Goal: Obtain resource: Download file/media

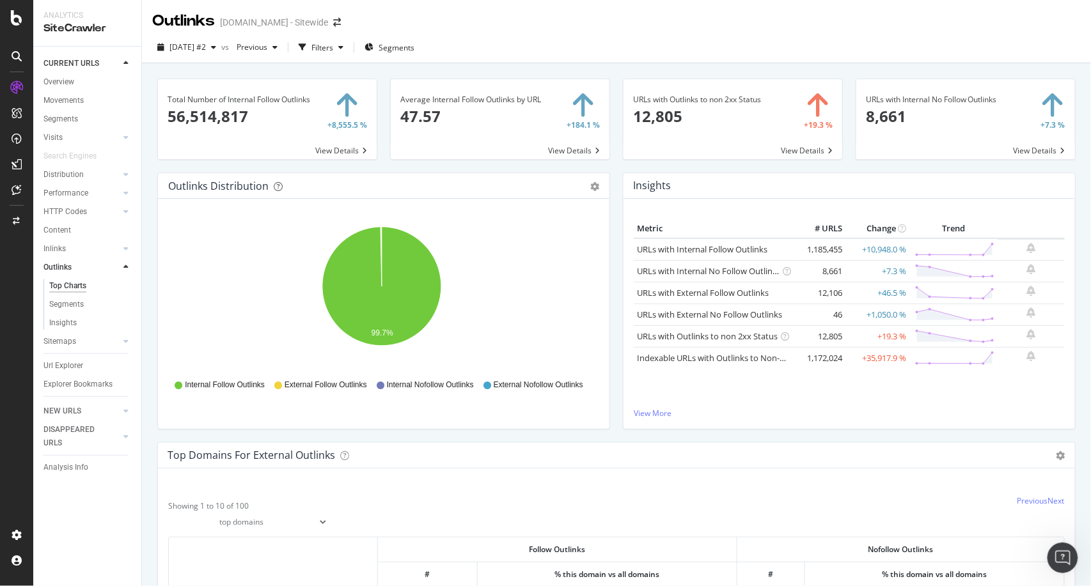
scroll to position [268, 0]
click at [156, 215] on div "Outlinks Distribution Pie Table Export as CSV Add to Custom Report Hold CTRL wh…" at bounding box center [383, 308] width 465 height 270
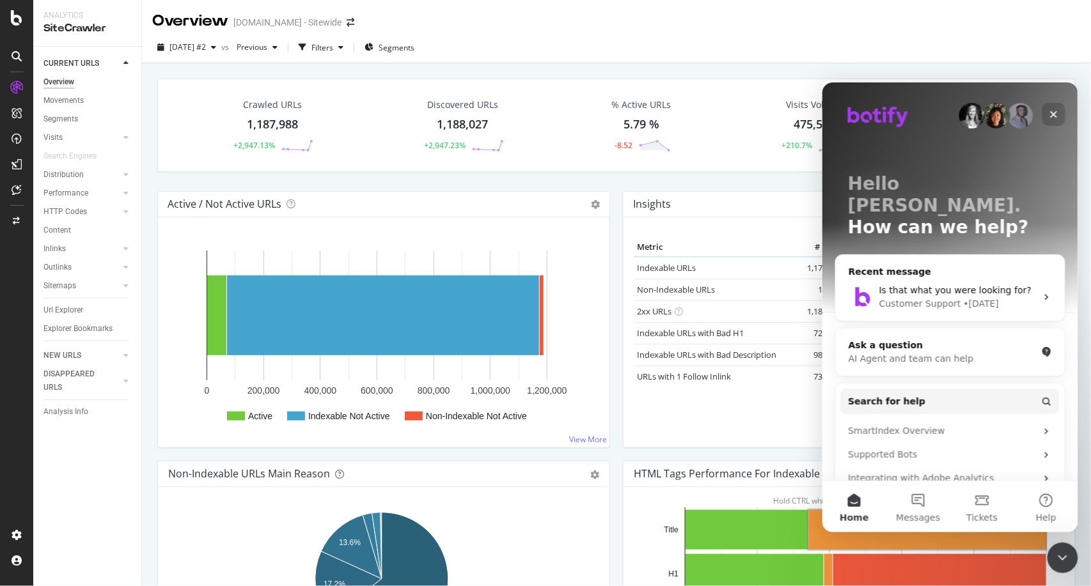
click at [1049, 120] on div "Close" at bounding box center [1053, 113] width 23 height 23
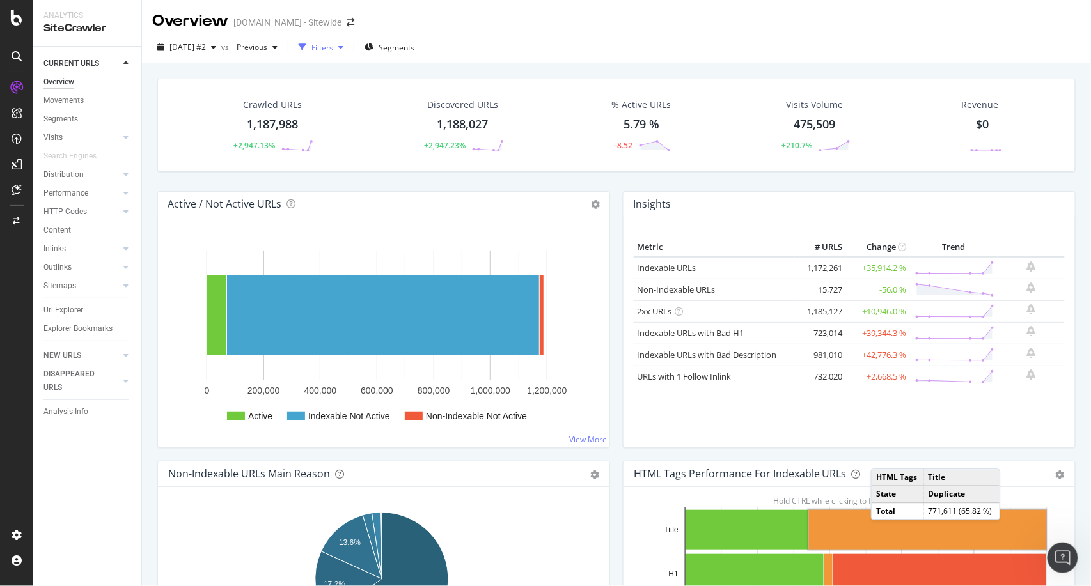
click at [343, 50] on icon "button" at bounding box center [340, 47] width 5 height 8
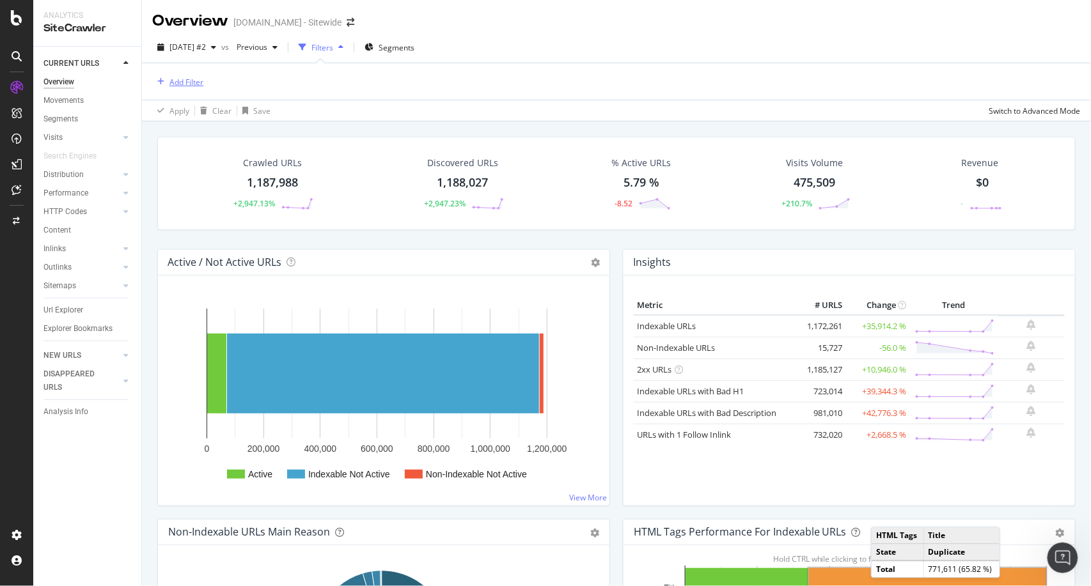
click at [176, 83] on div "Add Filter" at bounding box center [186, 82] width 34 height 11
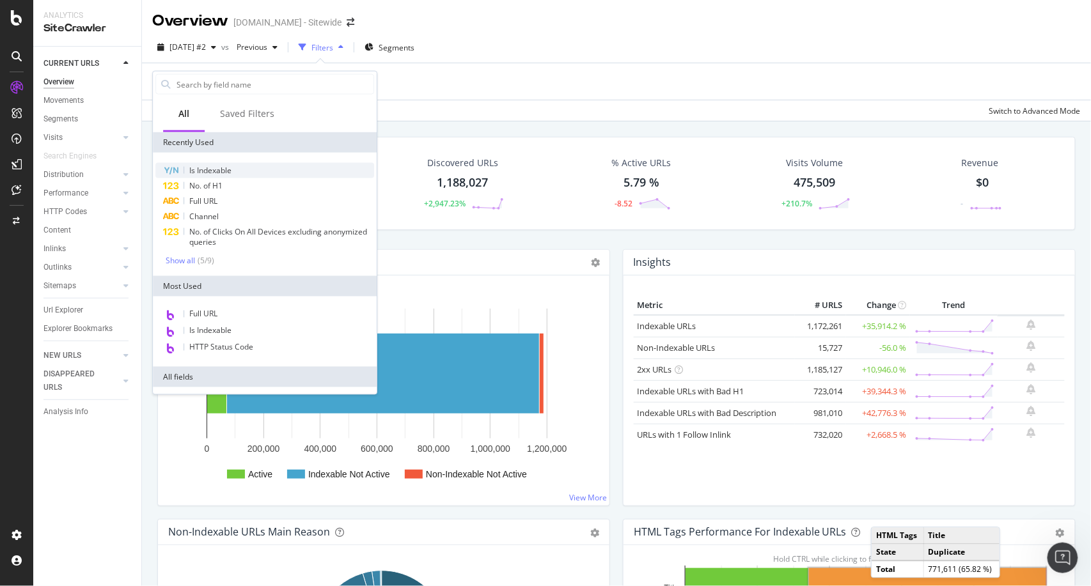
click at [217, 170] on span "Is Indexable" at bounding box center [210, 170] width 42 height 11
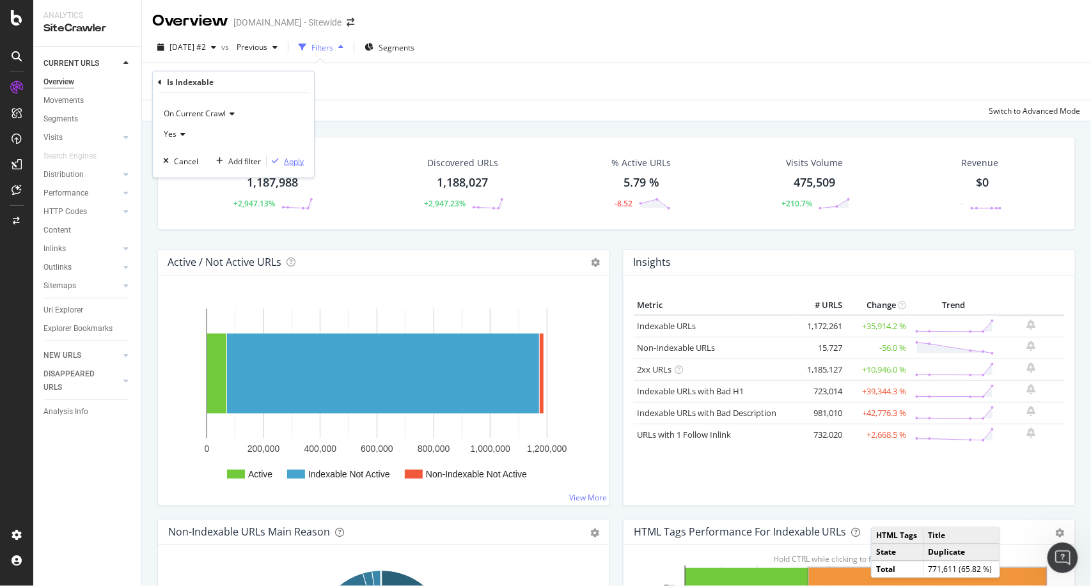
click at [290, 157] on div "Apply" at bounding box center [294, 160] width 20 height 11
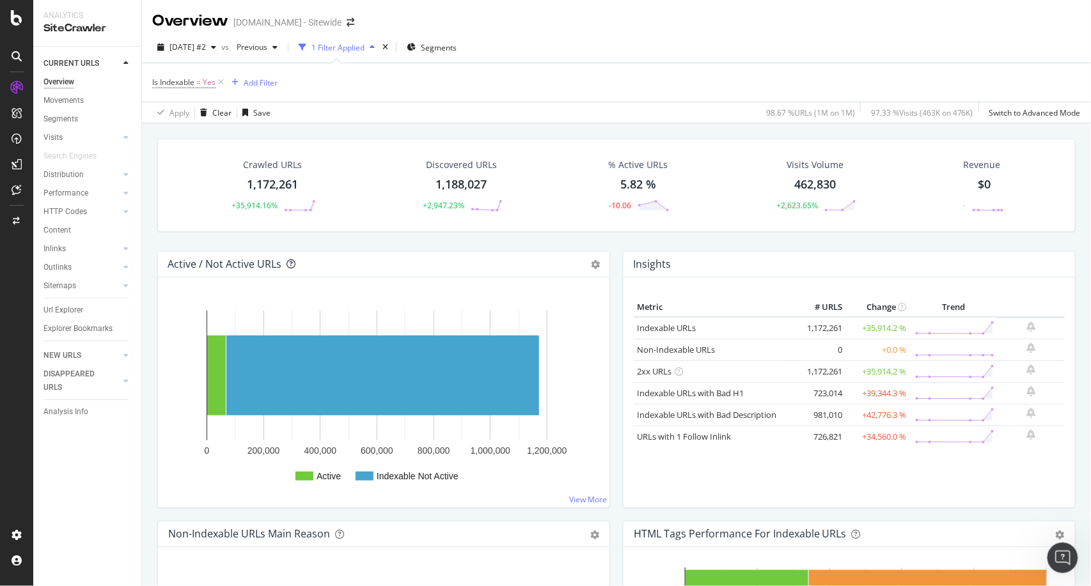
click at [287, 265] on icon at bounding box center [290, 264] width 9 height 9
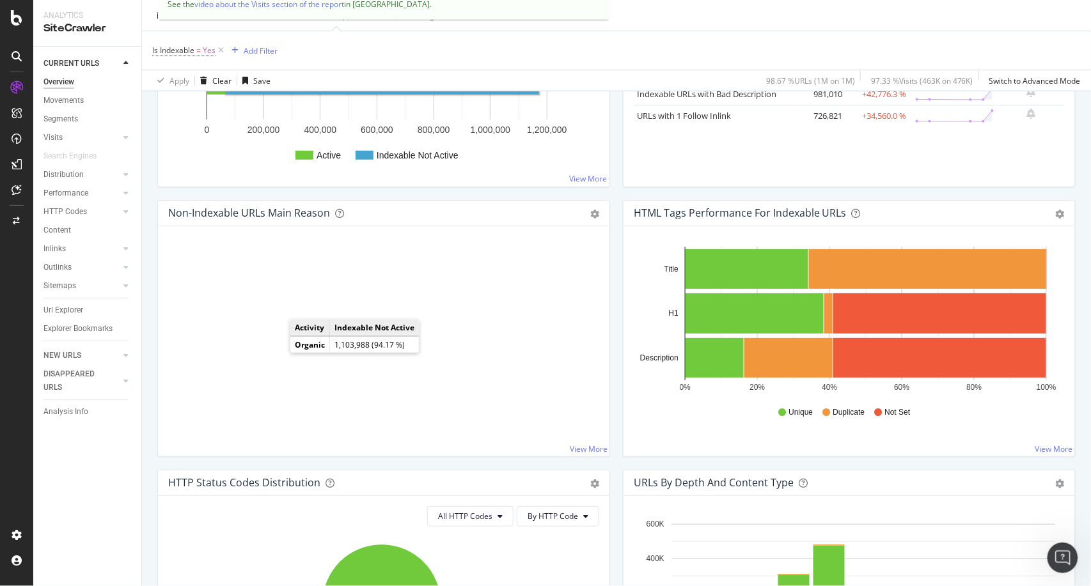
scroll to position [325, 0]
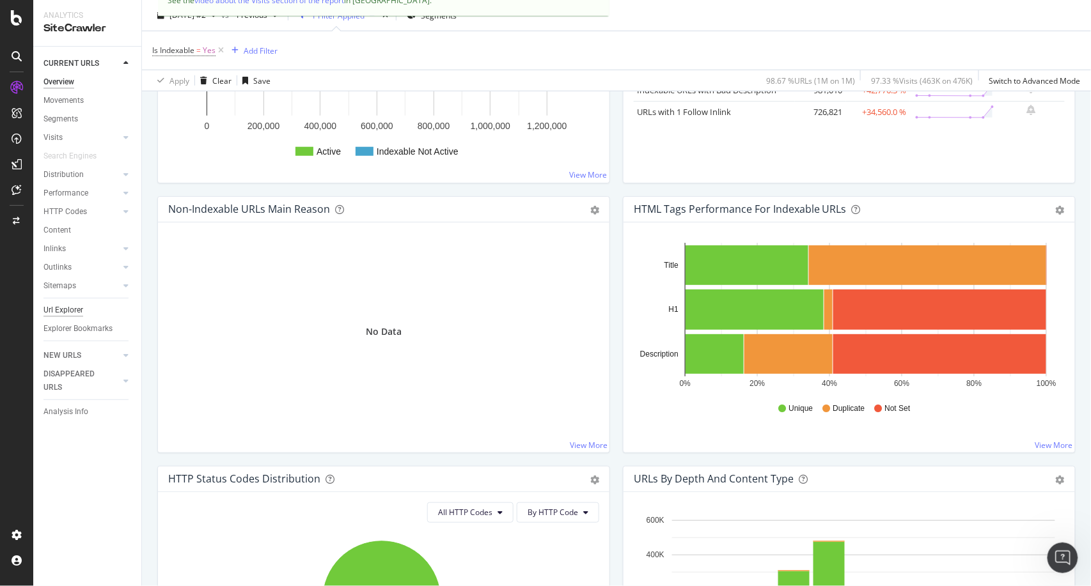
click at [71, 315] on div "Url Explorer" at bounding box center [63, 310] width 40 height 13
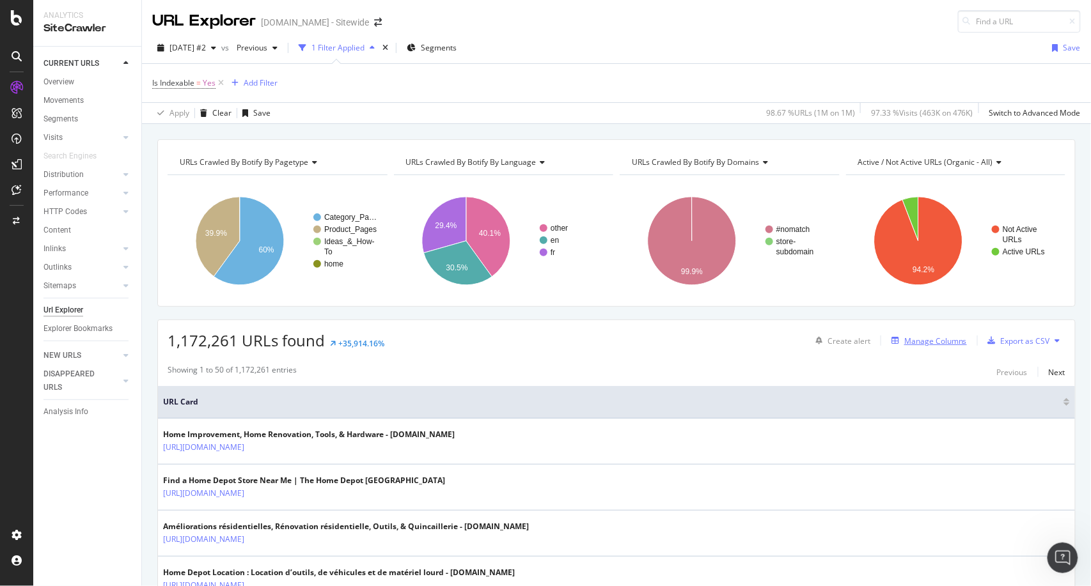
click at [911, 338] on div "Manage Columns" at bounding box center [935, 341] width 63 height 11
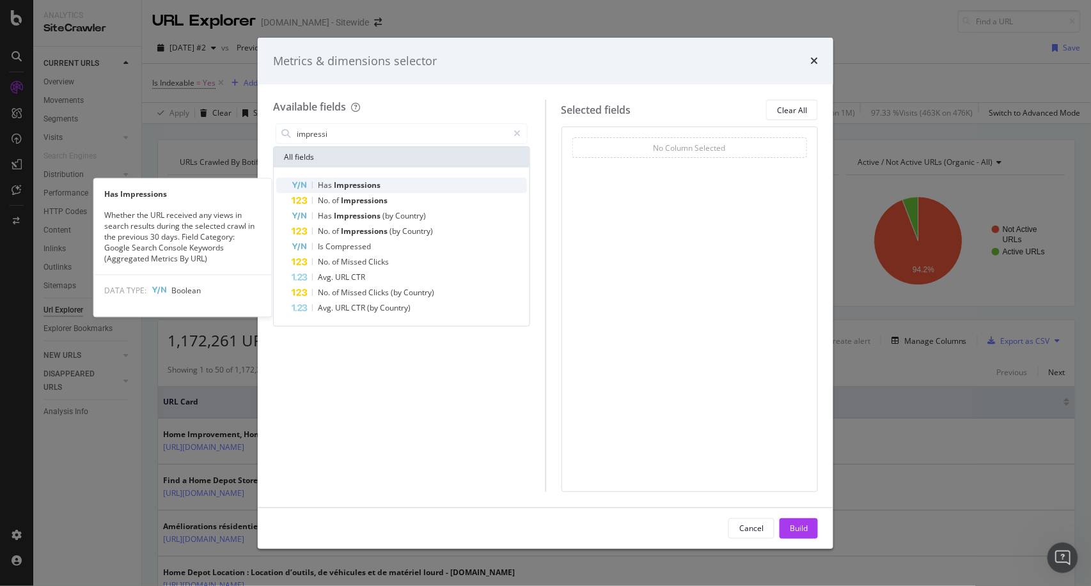
type input "impressi"
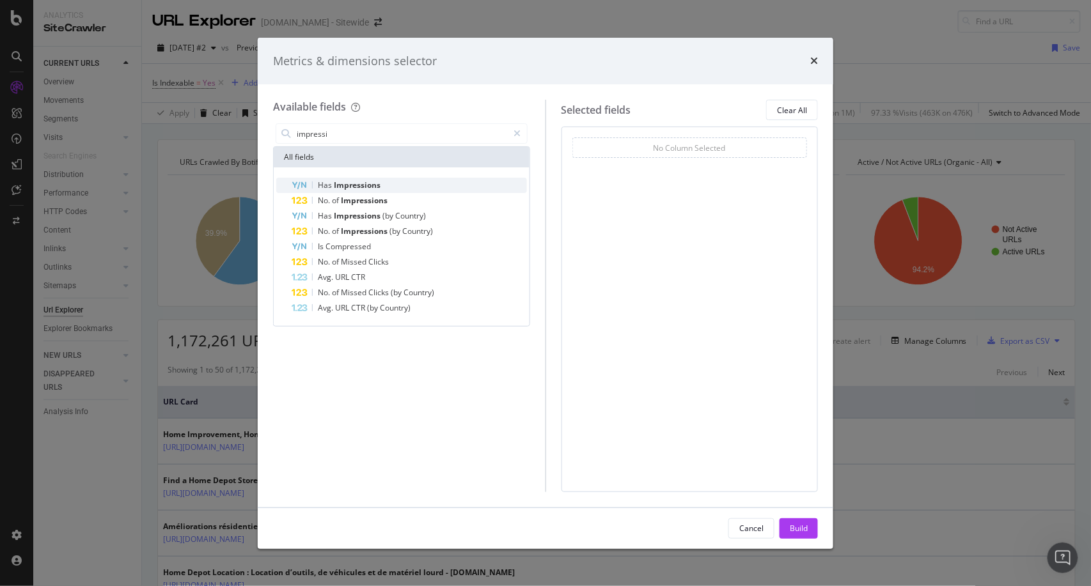
click at [366, 185] on span "Impressions" at bounding box center [357, 185] width 47 height 11
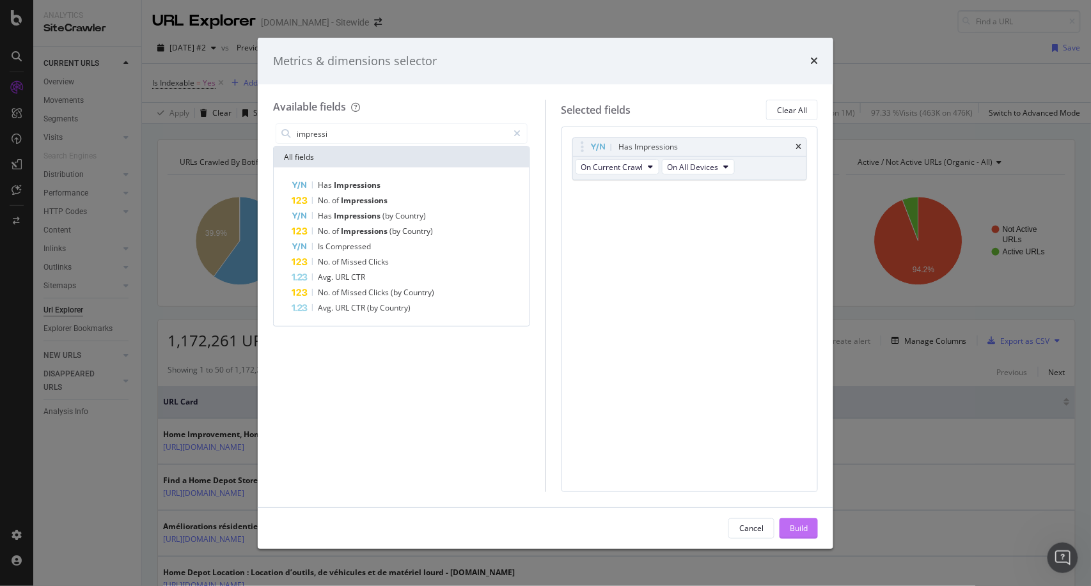
click at [801, 528] on div "Build" at bounding box center [799, 528] width 18 height 11
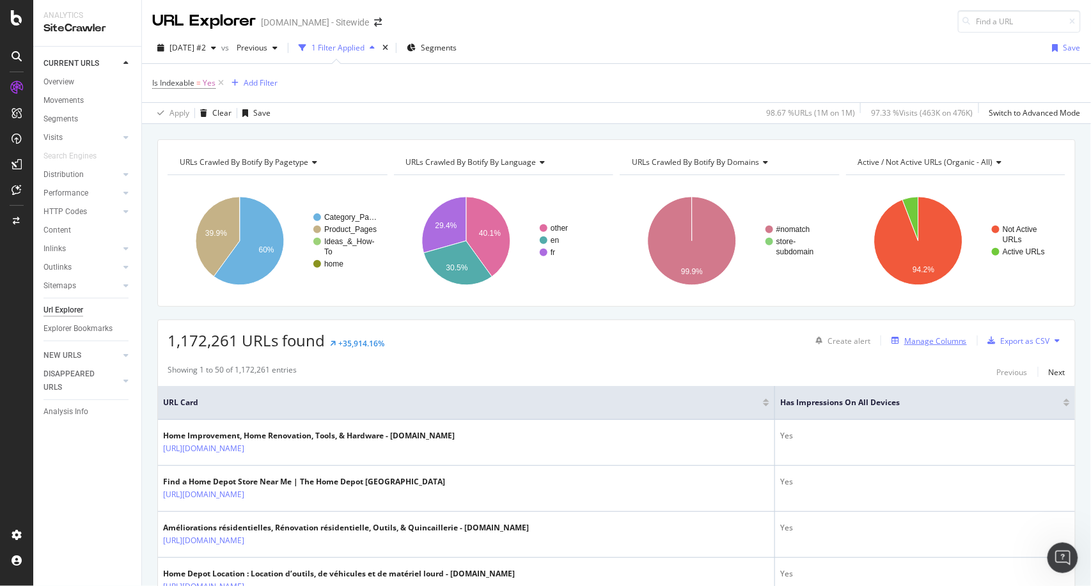
click at [904, 345] on div "Manage Columns" at bounding box center [935, 341] width 63 height 11
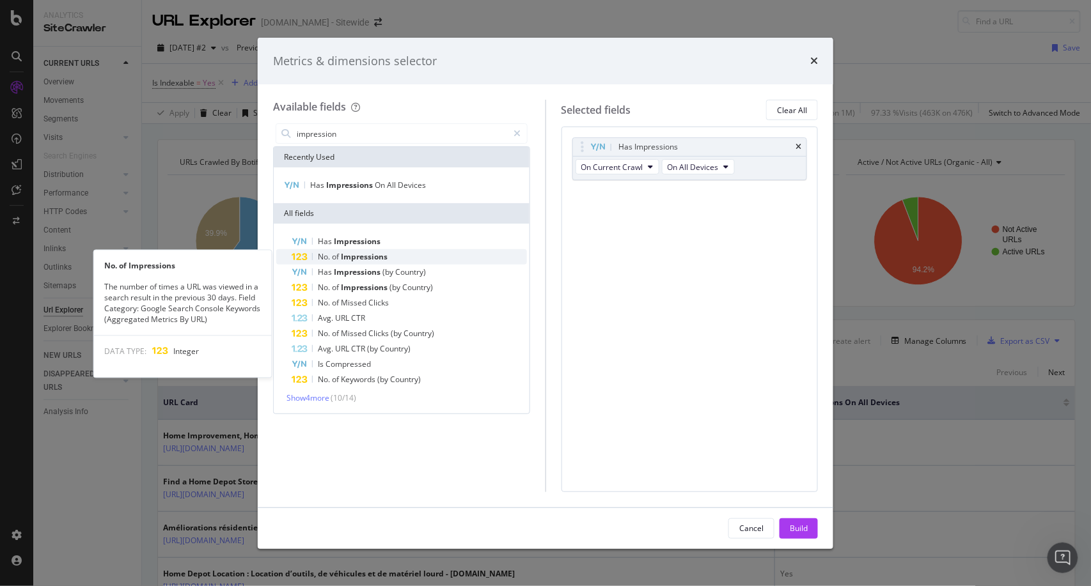
type input "impression"
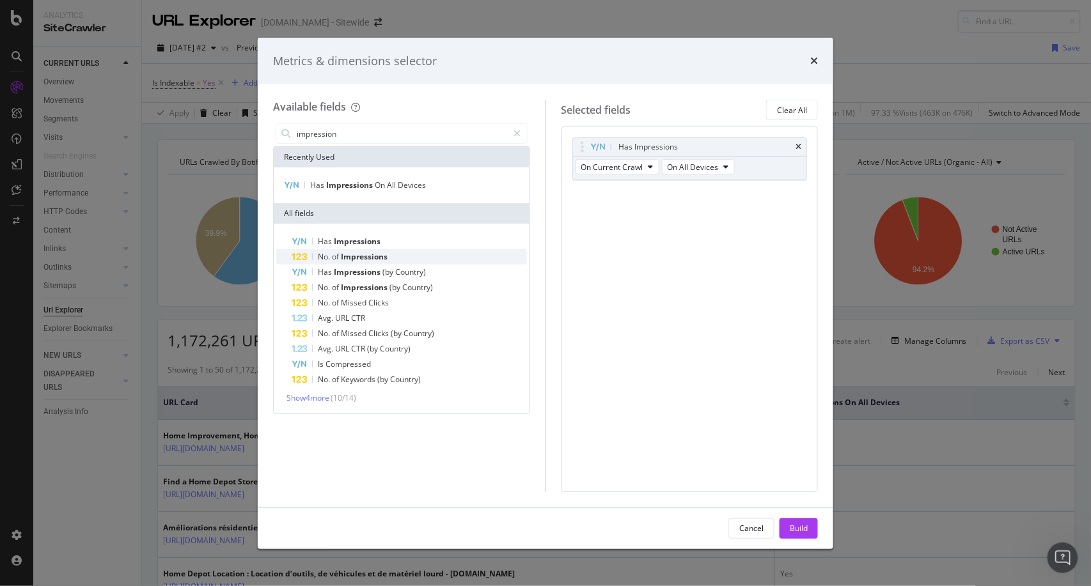
click at [356, 254] on span "Impressions" at bounding box center [364, 256] width 47 height 11
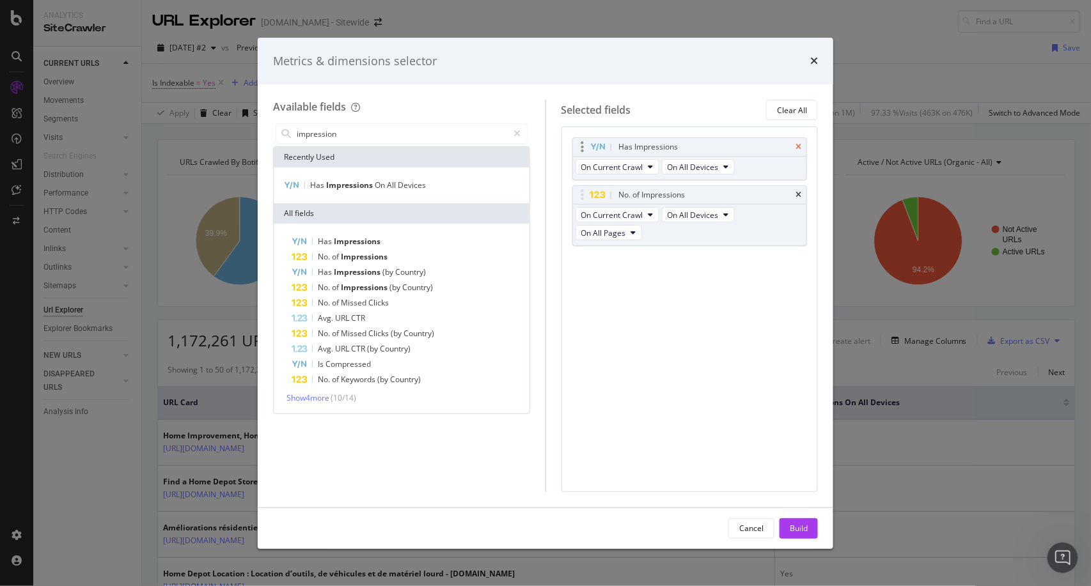
click at [797, 144] on icon "times" at bounding box center [798, 147] width 6 height 8
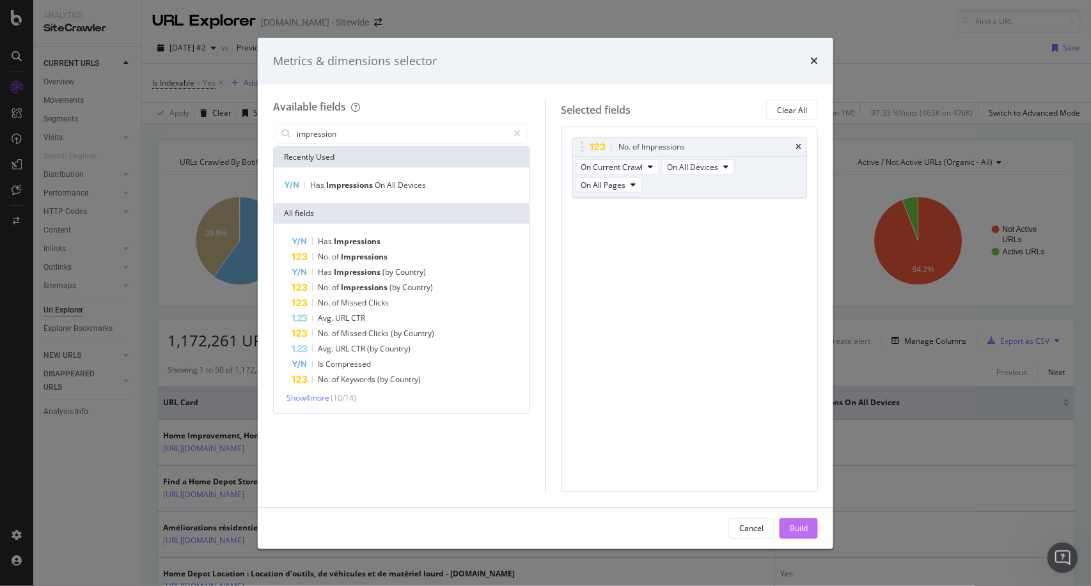
click at [792, 520] on div "Build" at bounding box center [799, 528] width 18 height 19
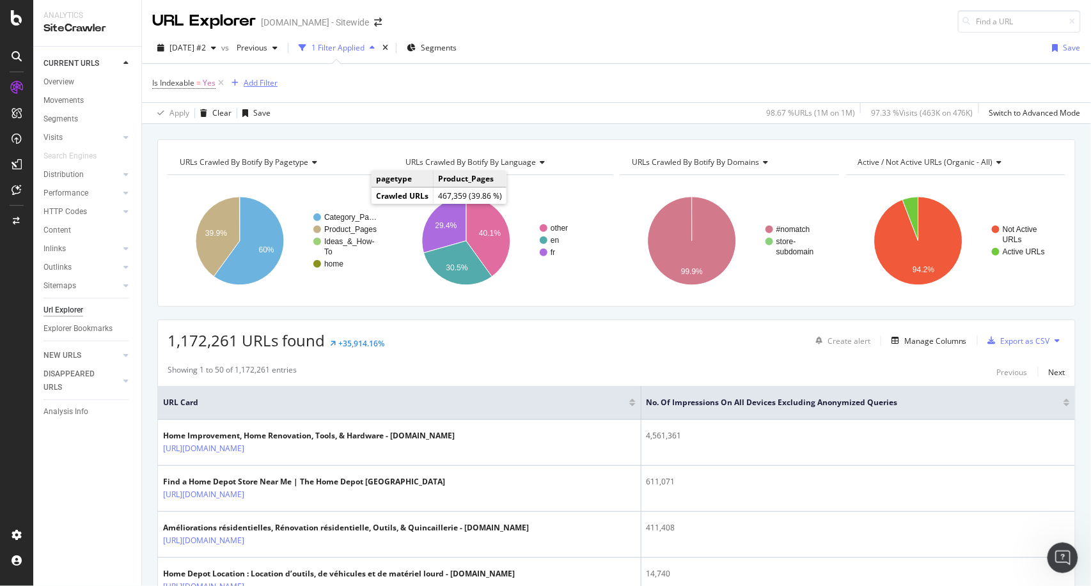
click at [247, 79] on div "Add Filter" at bounding box center [261, 82] width 34 height 11
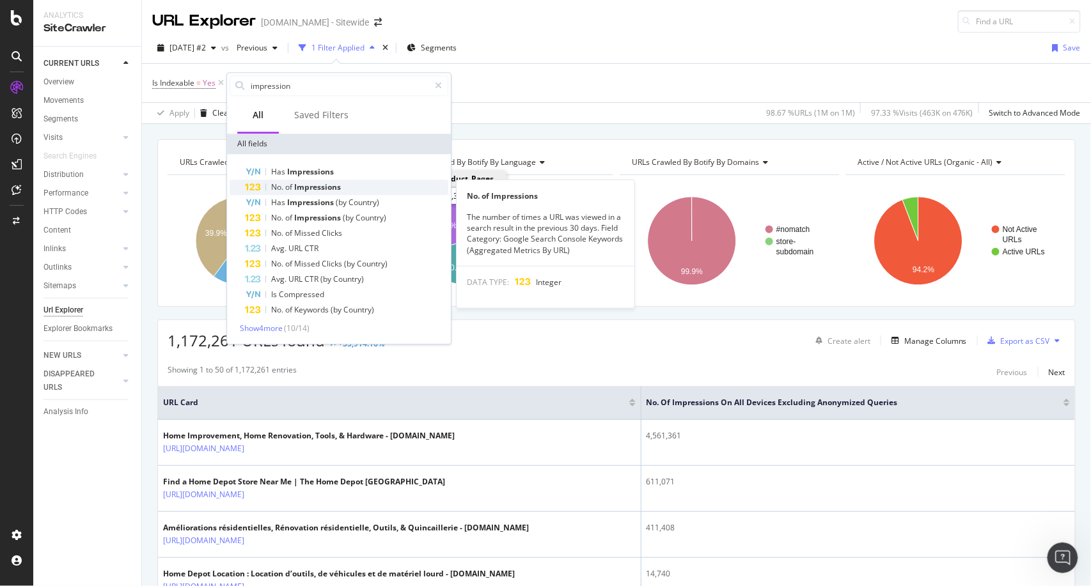
type input "impression"
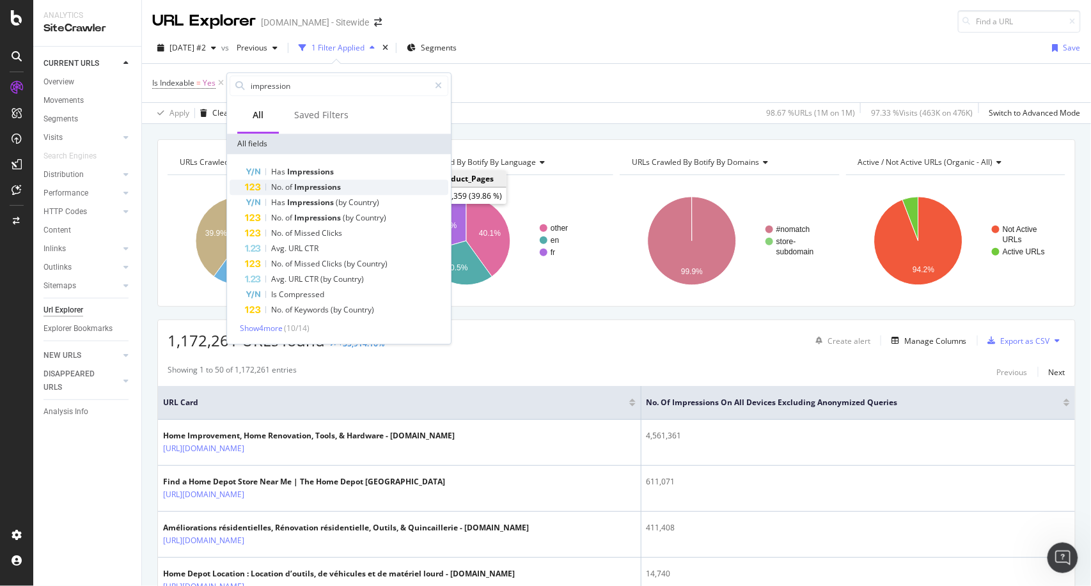
click at [338, 194] on div "No. of Impressions" at bounding box center [346, 187] width 203 height 15
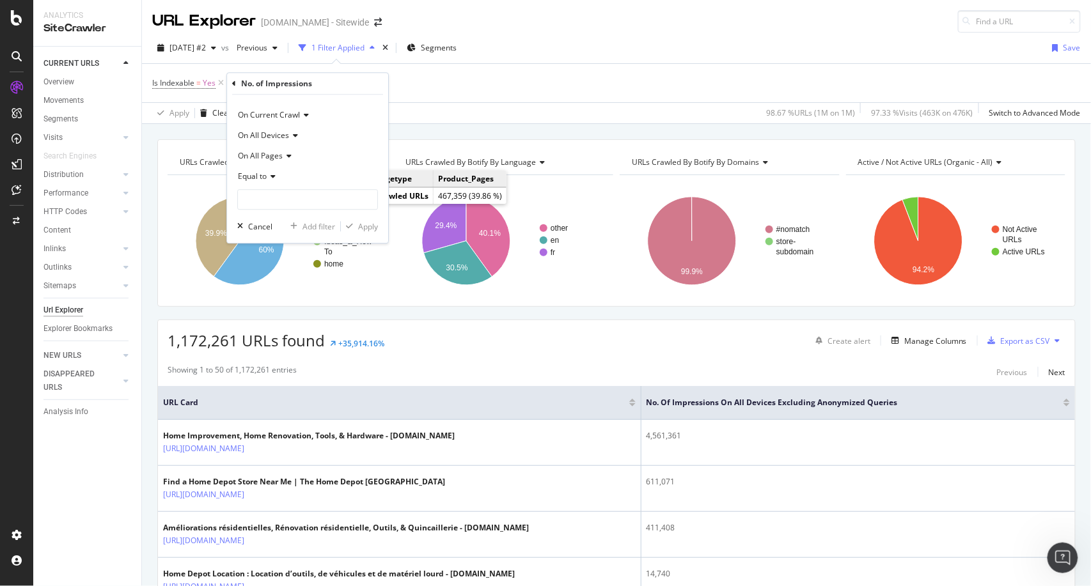
click at [270, 175] on icon at bounding box center [271, 177] width 9 height 8
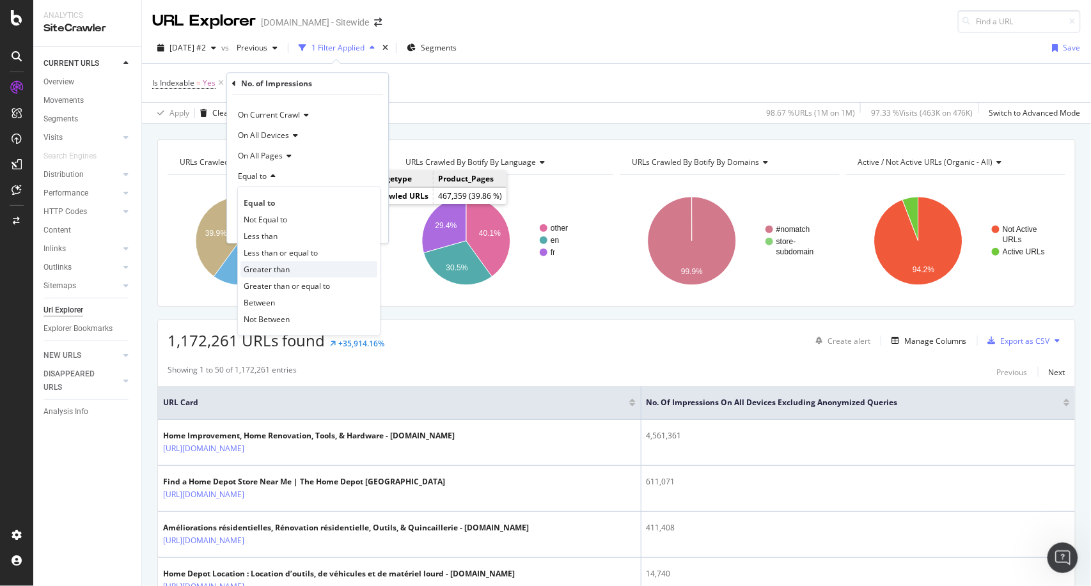
click at [280, 269] on span "Greater than" at bounding box center [267, 269] width 46 height 11
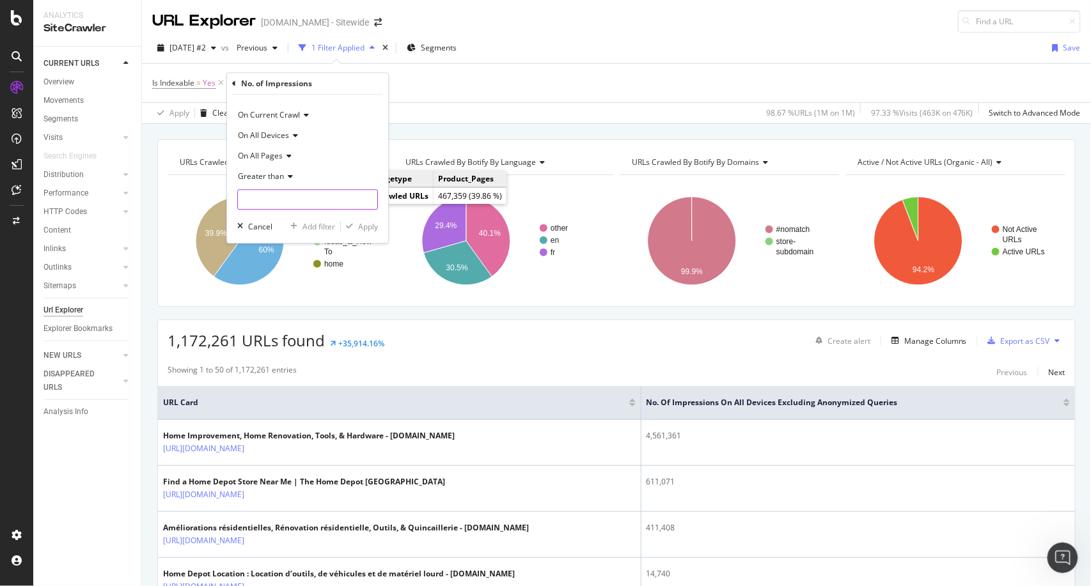
click at [311, 205] on input "number" at bounding box center [307, 199] width 141 height 20
type input "0"
click at [363, 224] on div "Apply" at bounding box center [368, 226] width 20 height 11
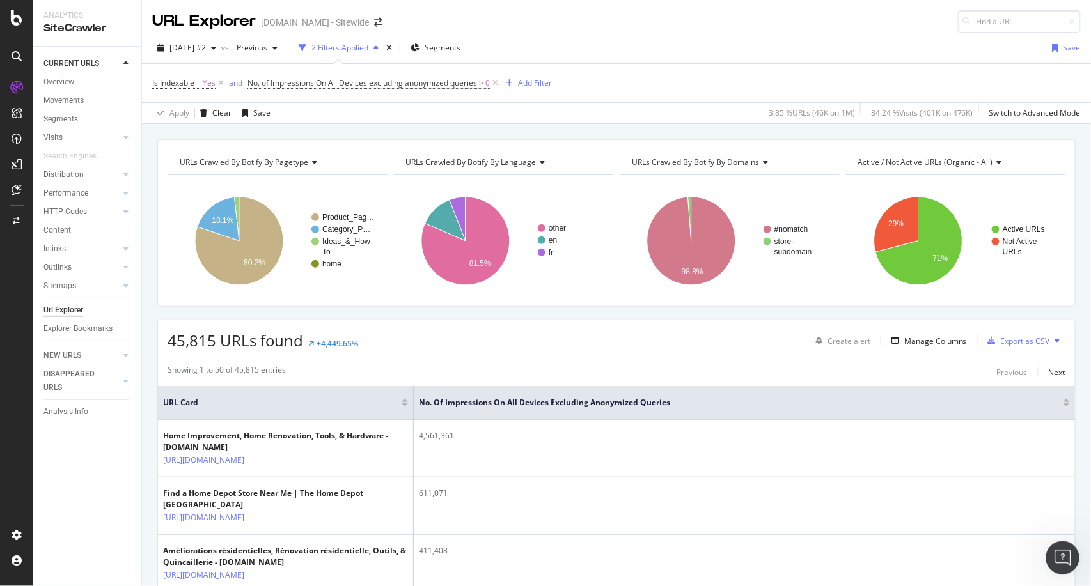
click at [1054, 552] on icon "Open Intercom Messenger" at bounding box center [1060, 556] width 21 height 21
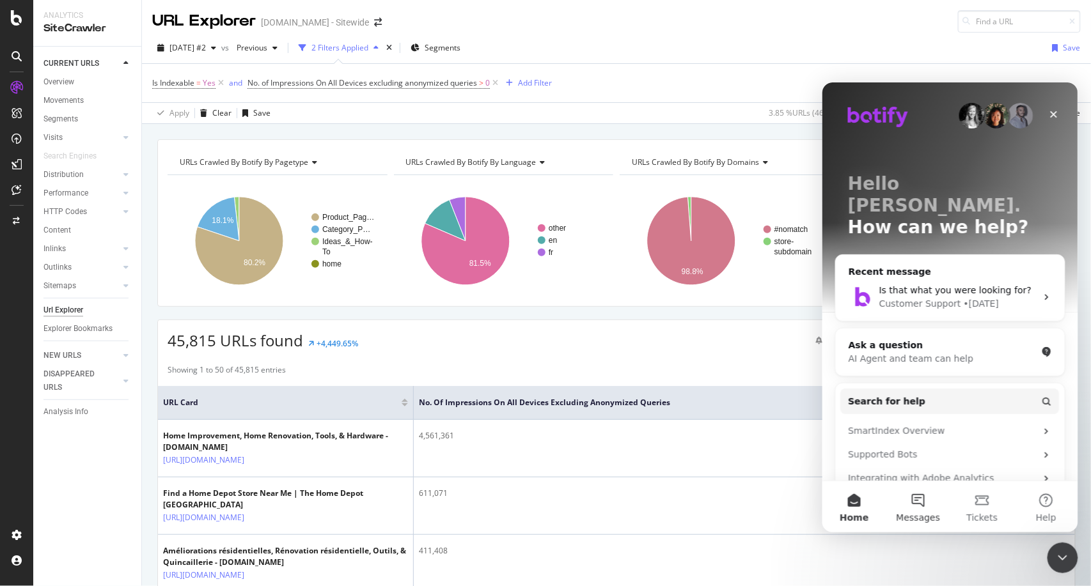
click at [917, 496] on button "Messages" at bounding box center [918, 506] width 64 height 51
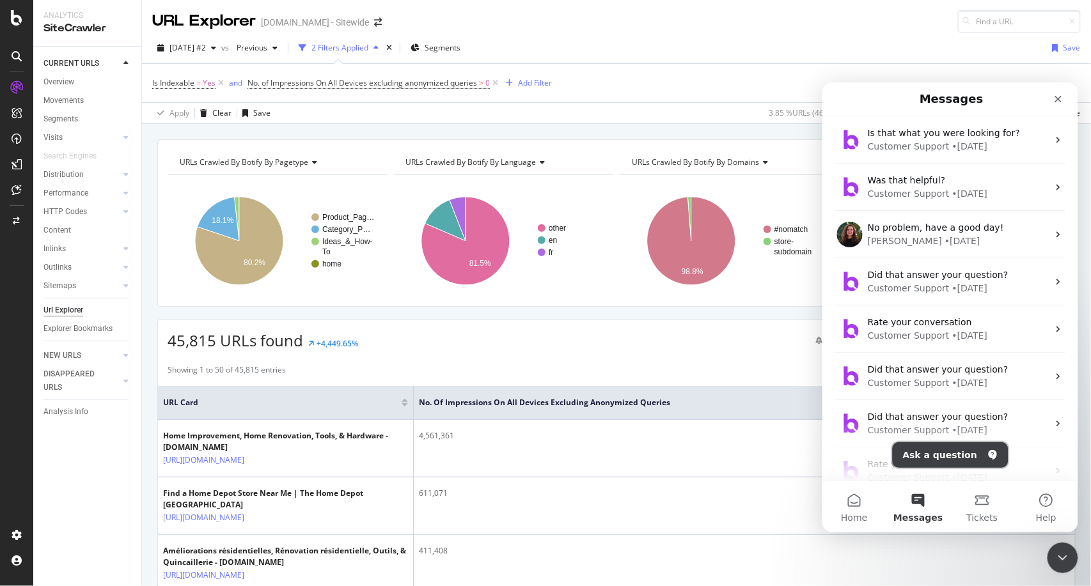
click at [943, 457] on button "Ask a question" at bounding box center [950, 455] width 116 height 26
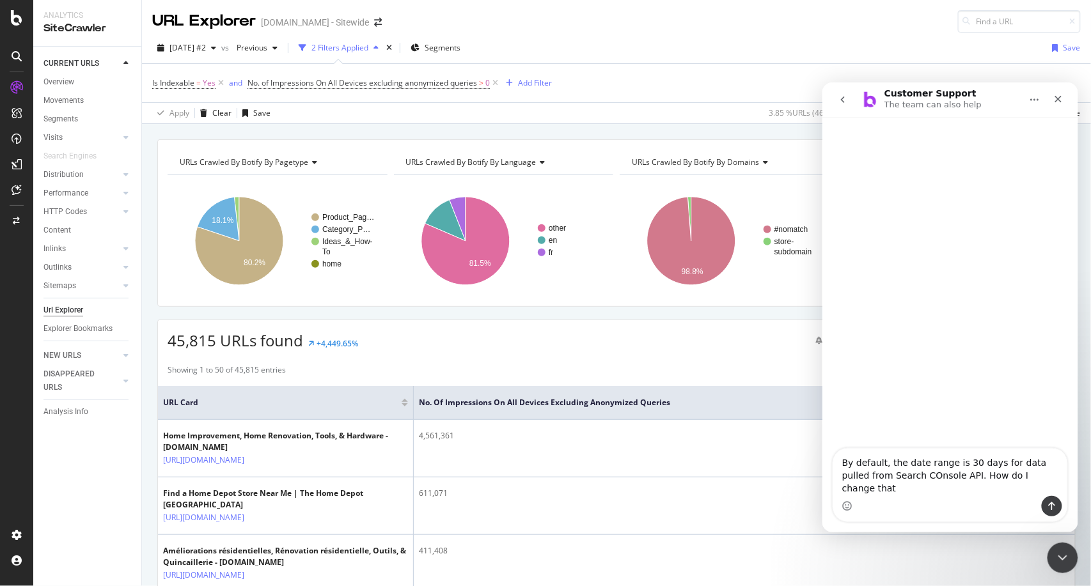
type textarea "By default, the date range is 30 days for data pulled from Search COnsole API. …"
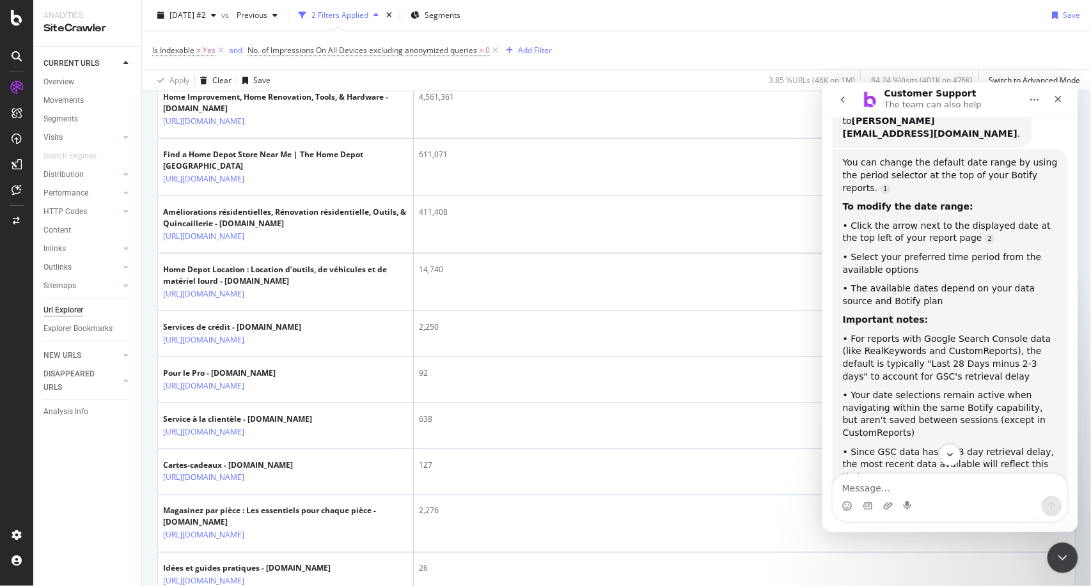
scroll to position [338, 0]
click at [1072, 552] on div "Close Intercom Messenger" at bounding box center [1060, 556] width 31 height 31
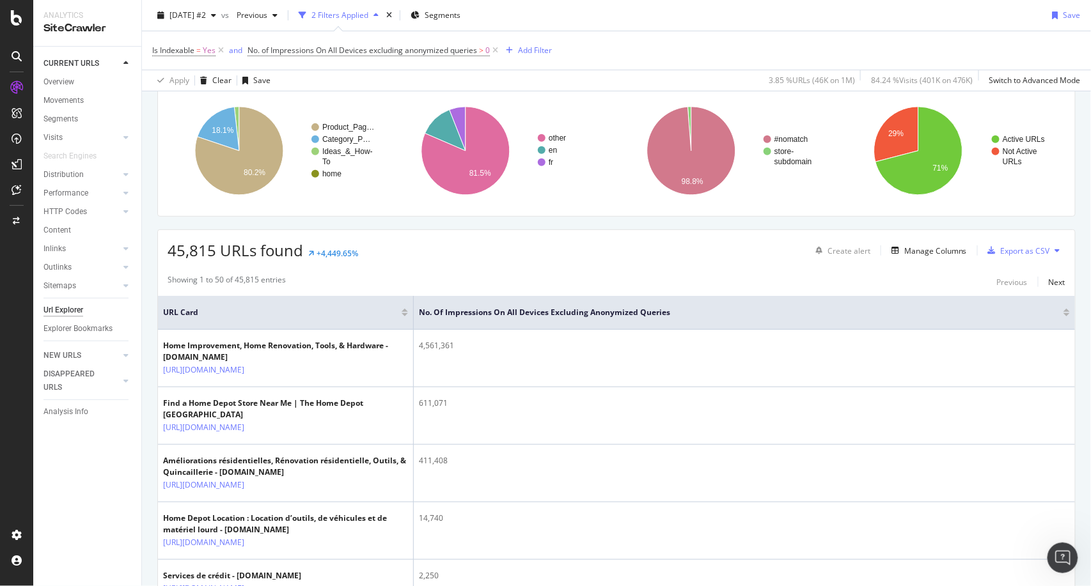
scroll to position [91, 0]
click at [216, 16] on icon "button" at bounding box center [213, 16] width 5 height 8
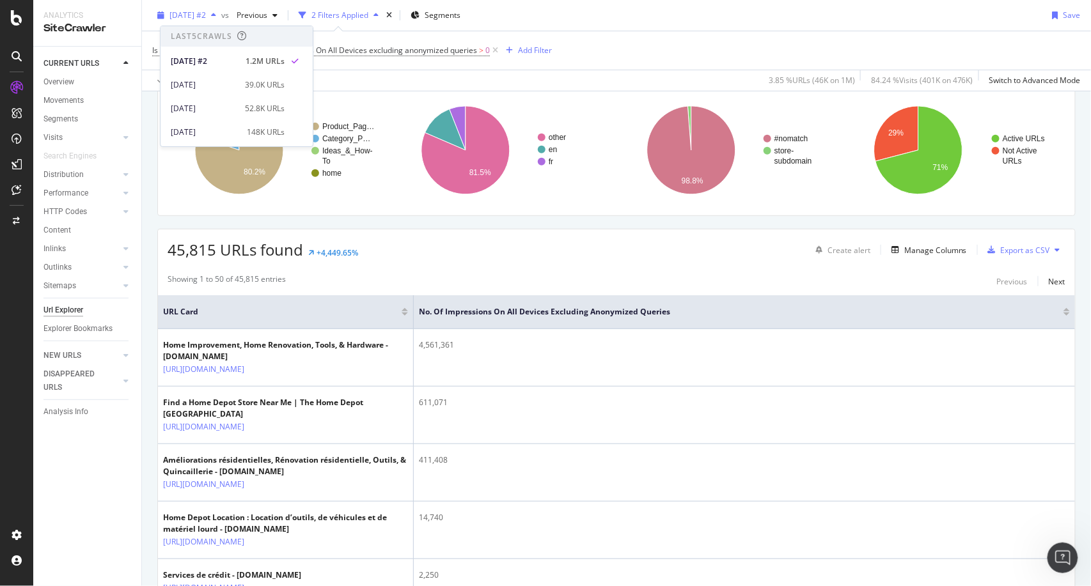
click at [216, 16] on icon "button" at bounding box center [213, 16] width 5 height 8
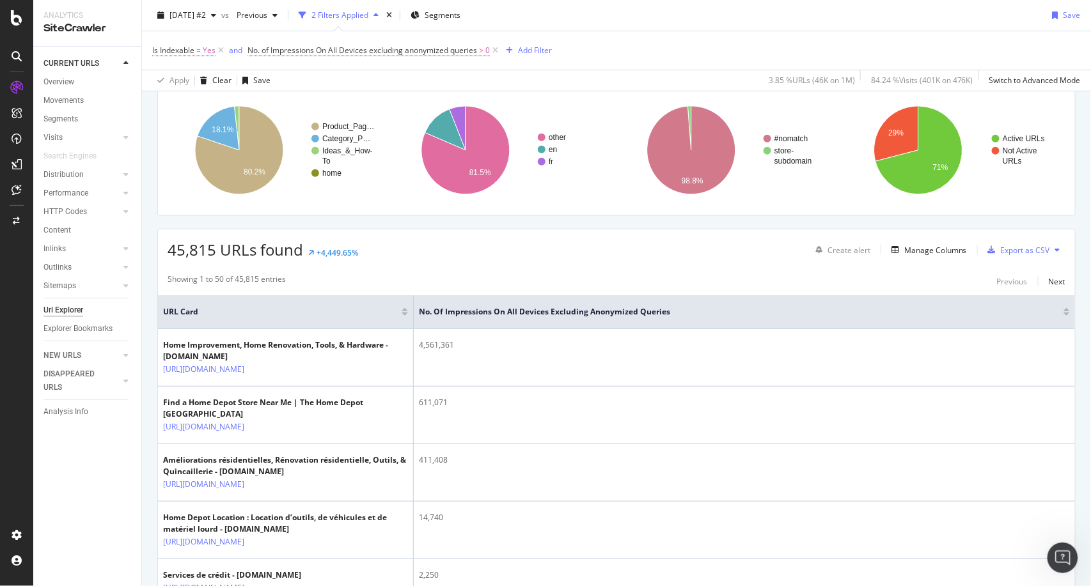
click at [1052, 248] on button at bounding box center [1057, 250] width 15 height 20
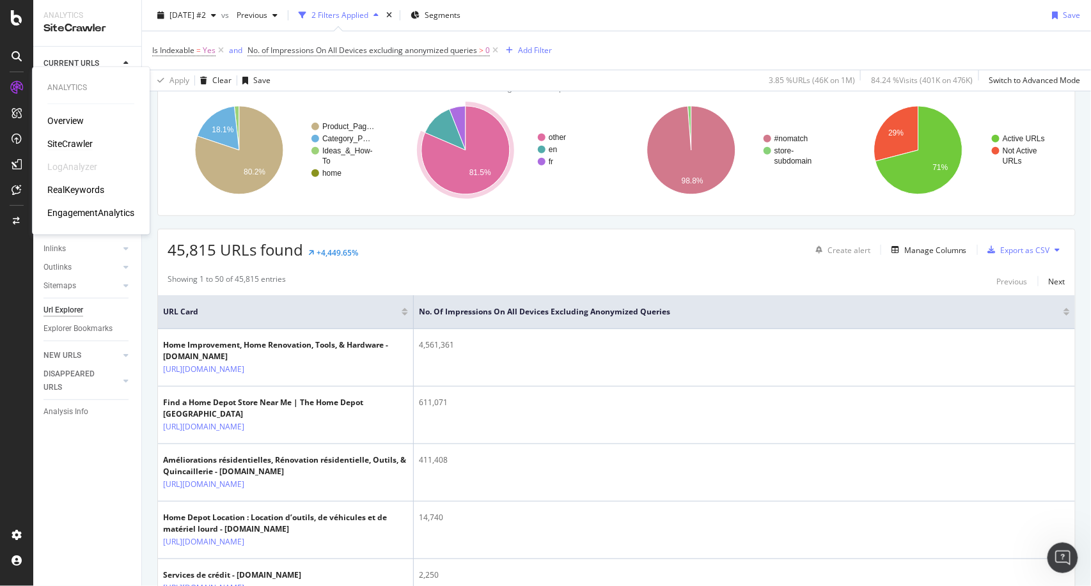
click at [86, 189] on div "RealKeywords" at bounding box center [75, 190] width 57 height 13
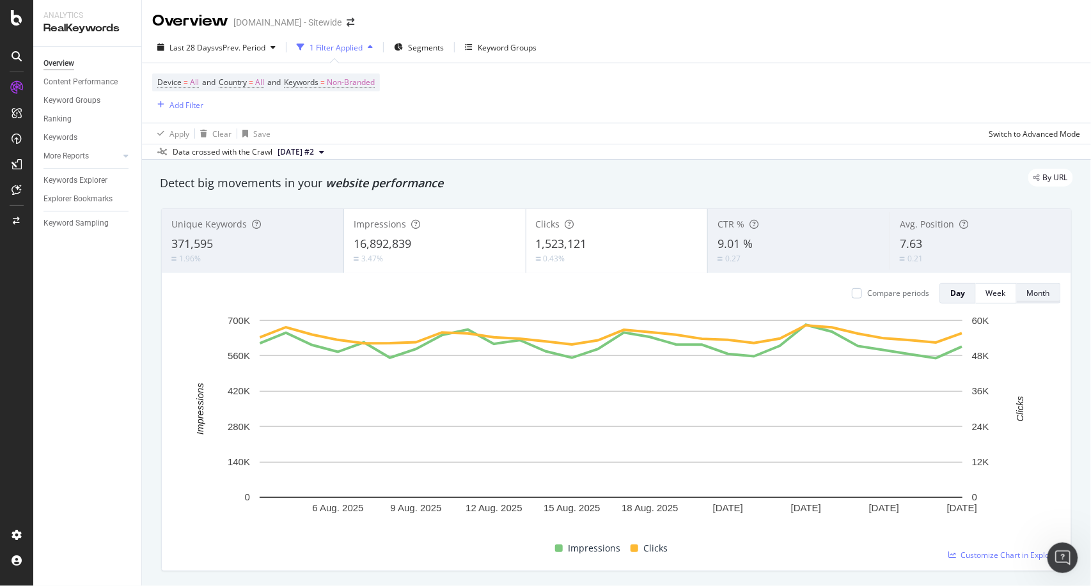
click at [1031, 295] on div "Month" at bounding box center [1038, 293] width 23 height 11
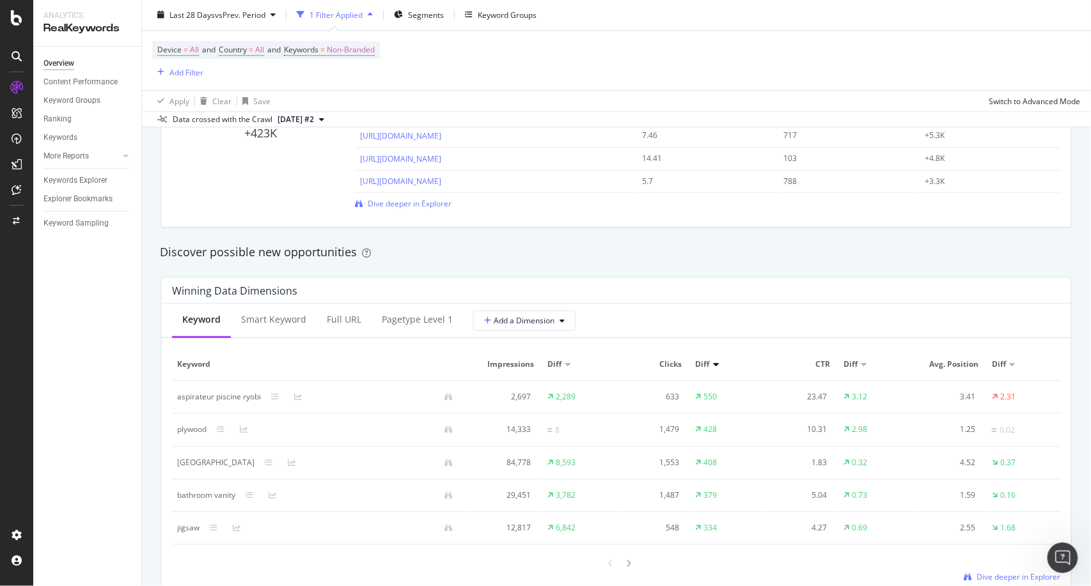
scroll to position [1008, 0]
click at [335, 322] on div "Full URL" at bounding box center [344, 319] width 35 height 13
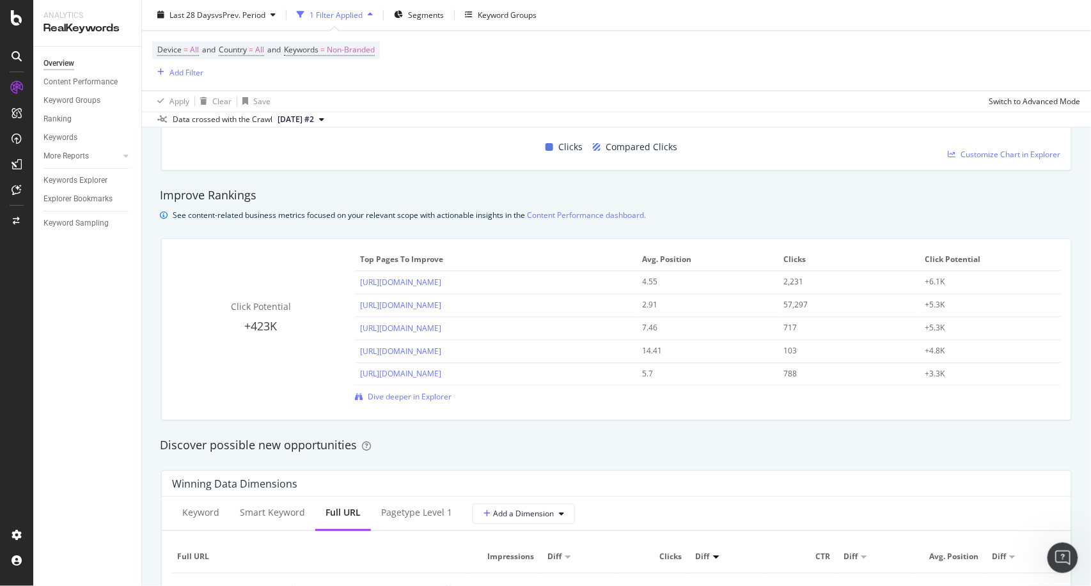
scroll to position [554, 0]
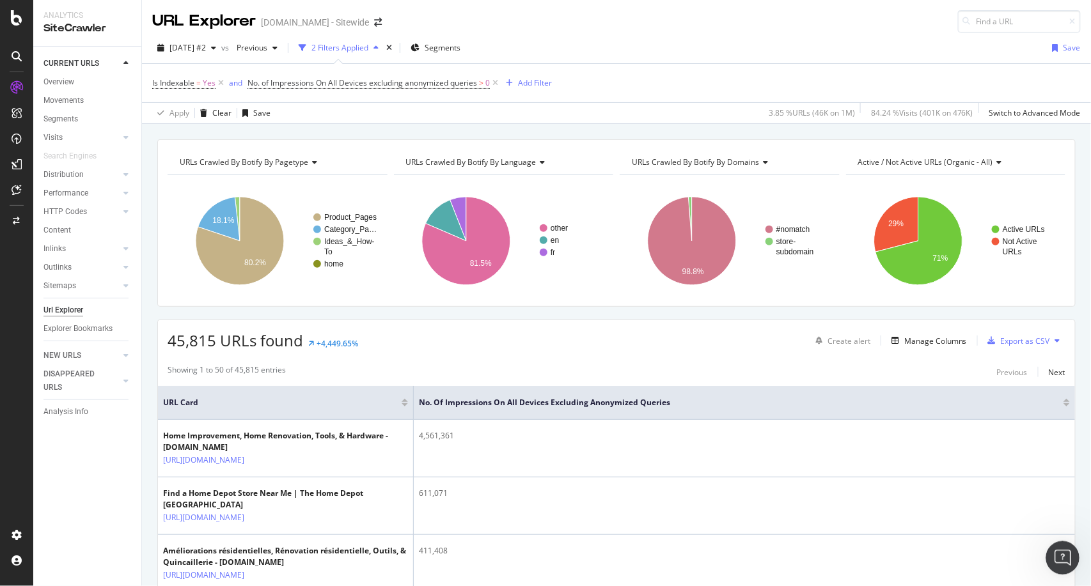
click at [1058, 561] on icon "Open Intercom Messenger" at bounding box center [1060, 556] width 21 height 21
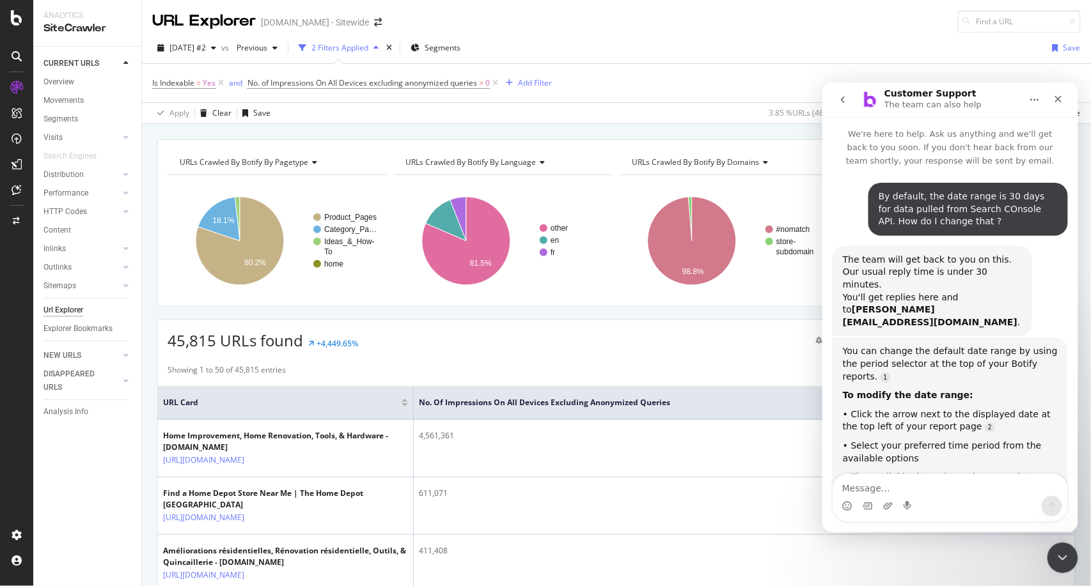
scroll to position [242, 0]
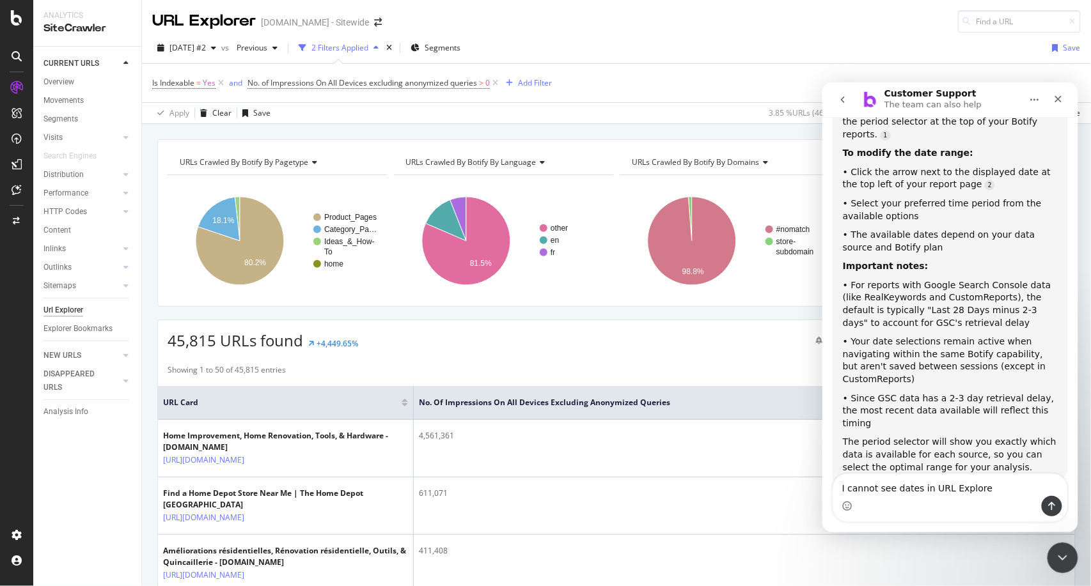
type textarea "I cannot see dates in URL Explorer"
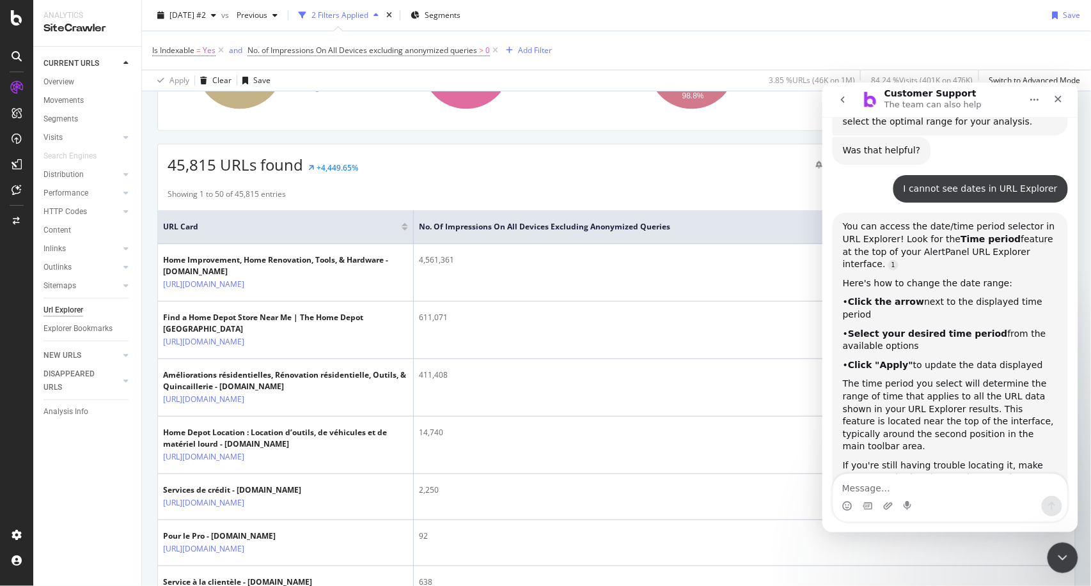
scroll to position [0, 0]
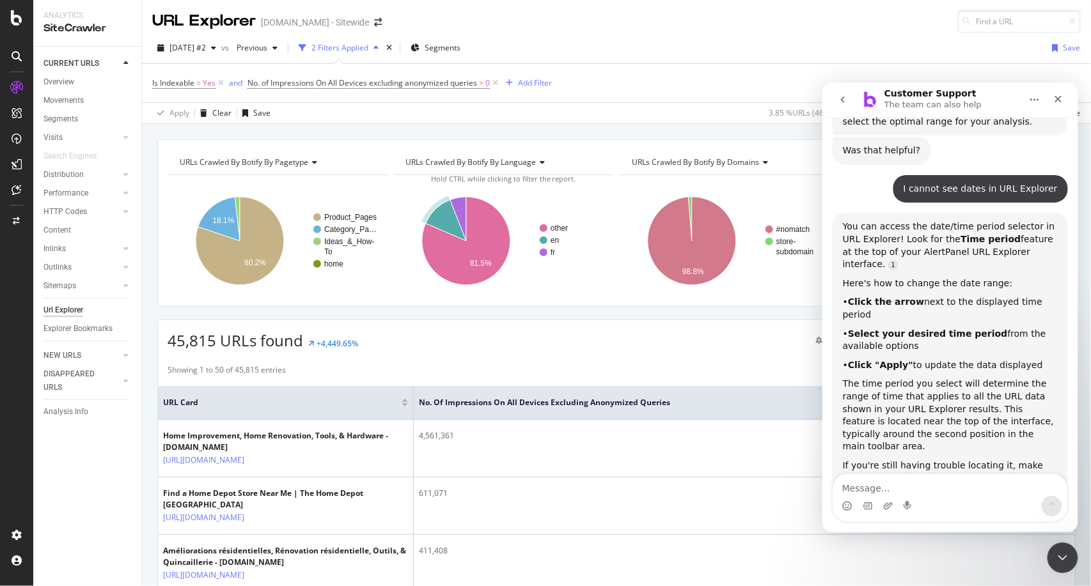
click at [981, 481] on textarea "Message…" at bounding box center [949, 485] width 234 height 22
type textarea "I cannot see "AlerPanel"
click at [898, 260] on link "Source reference 9276179:" at bounding box center [892, 265] width 10 height 10
drag, startPoint x: 1006, startPoint y: 165, endPoint x: 1033, endPoint y: 171, distance: 27.0
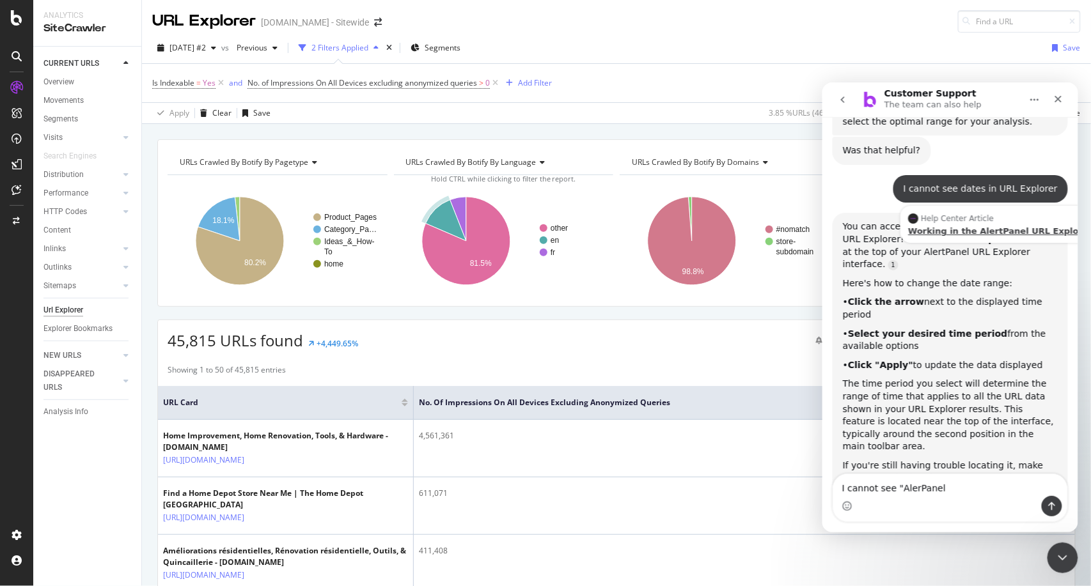
click at [1033, 227] on div "Working in the AlertPanel URL Explorer" at bounding box center [1000, 231] width 184 height 8
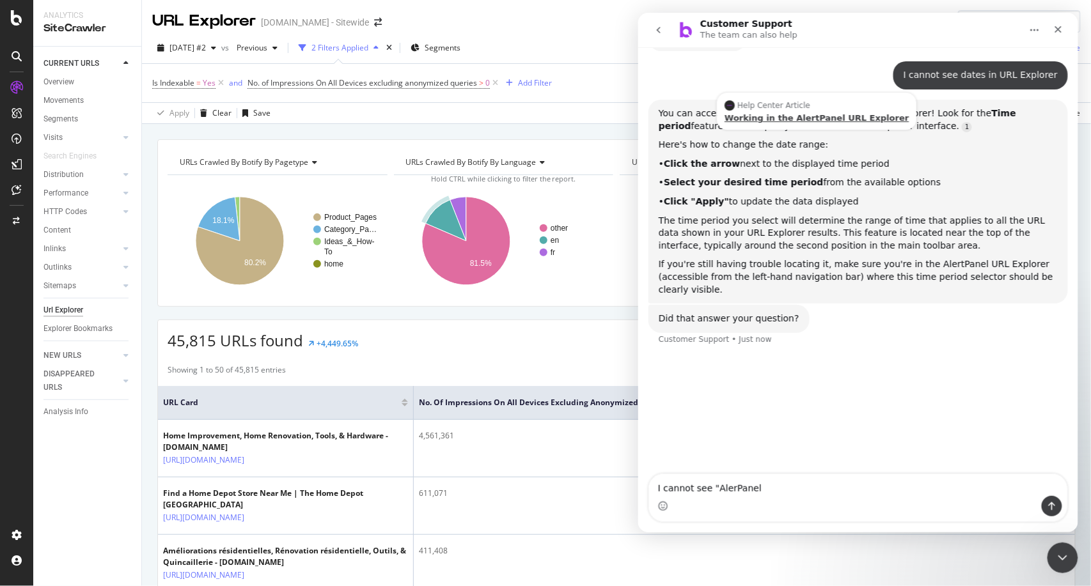
click at [1032, 171] on main "Customer Support The team can also help We're here to help. Ask us anything and…" at bounding box center [857, 273] width 440 height 520
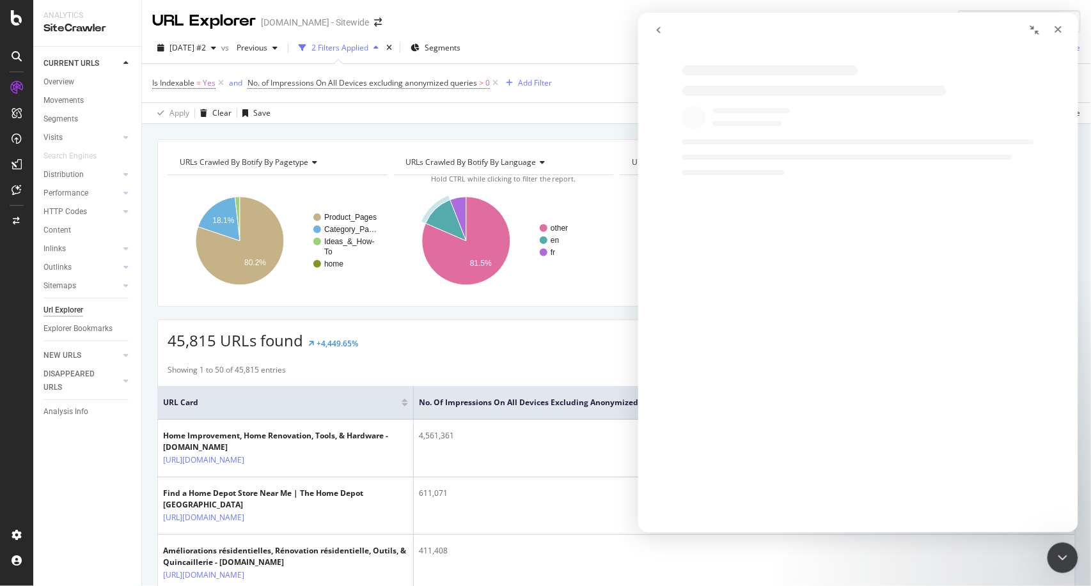
scroll to position [466, 0]
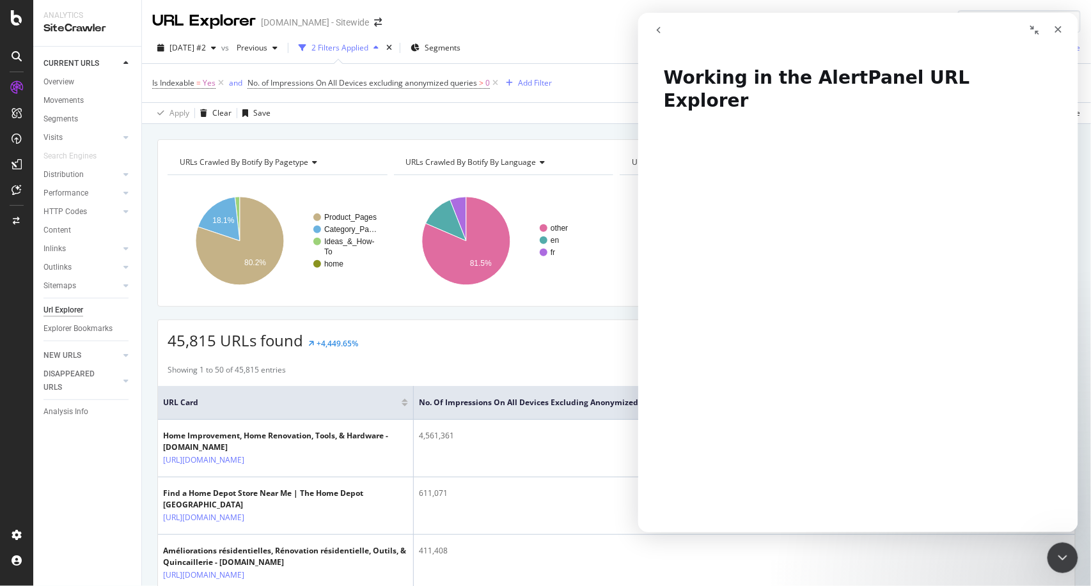
click at [19, 107] on div at bounding box center [16, 113] width 20 height 20
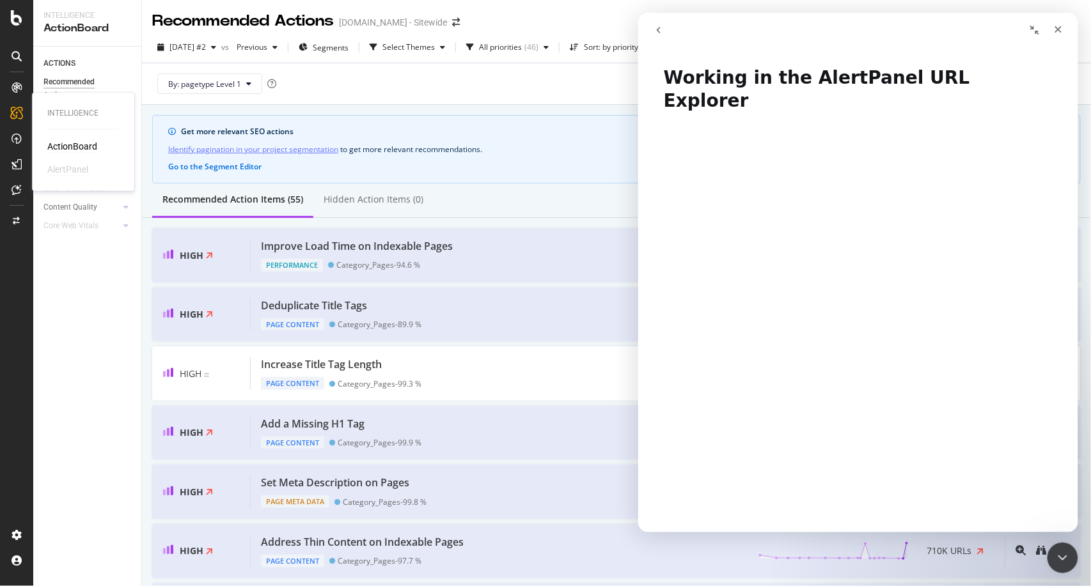
click at [77, 169] on div "AlertPanel" at bounding box center [67, 169] width 41 height 13
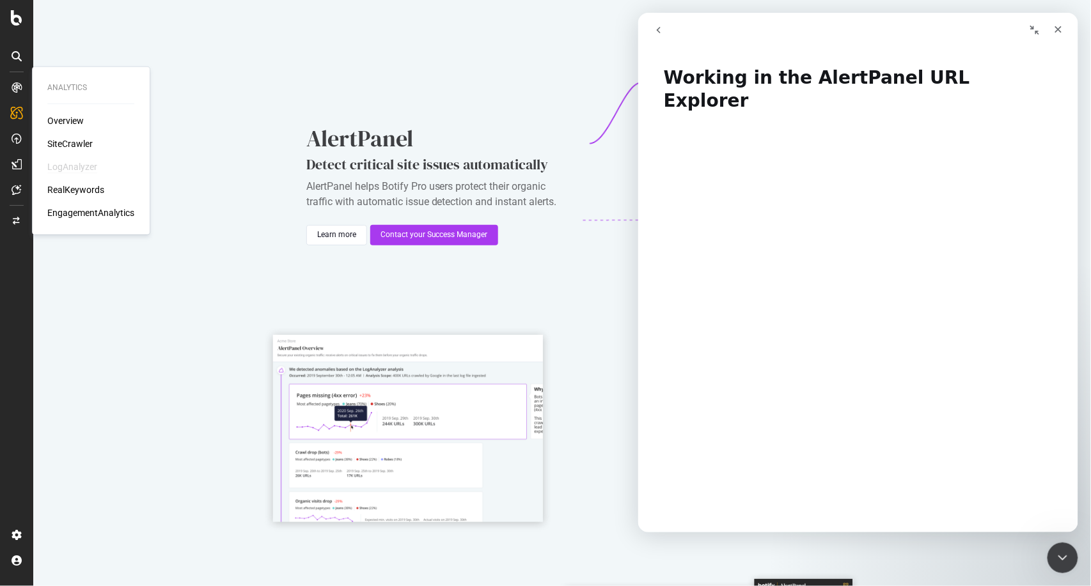
click at [93, 171] on div "LogAnalyzer" at bounding box center [72, 166] width 50 height 13
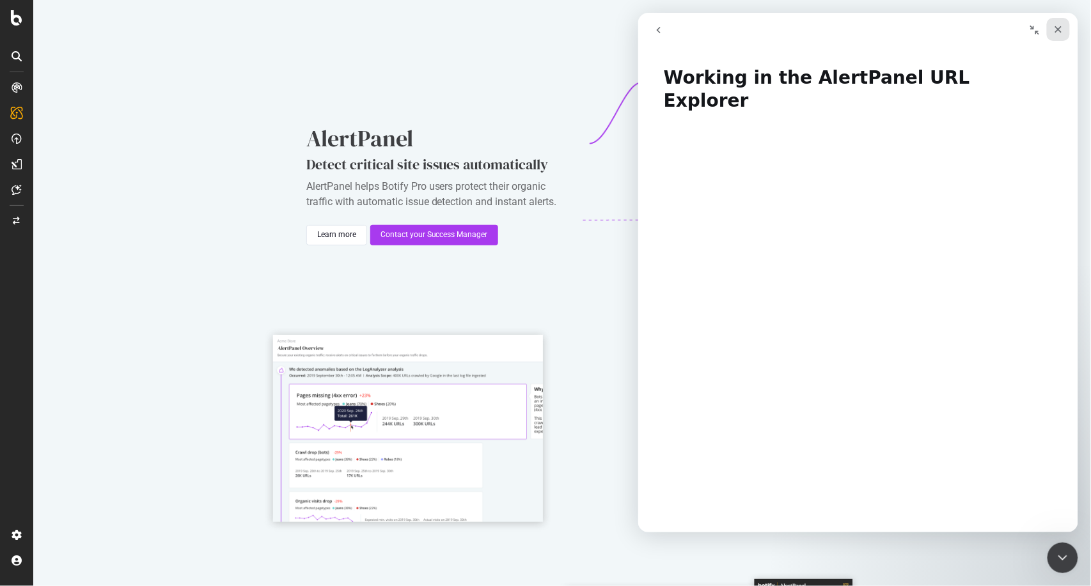
click at [1063, 35] on div "Close" at bounding box center [1057, 29] width 23 height 23
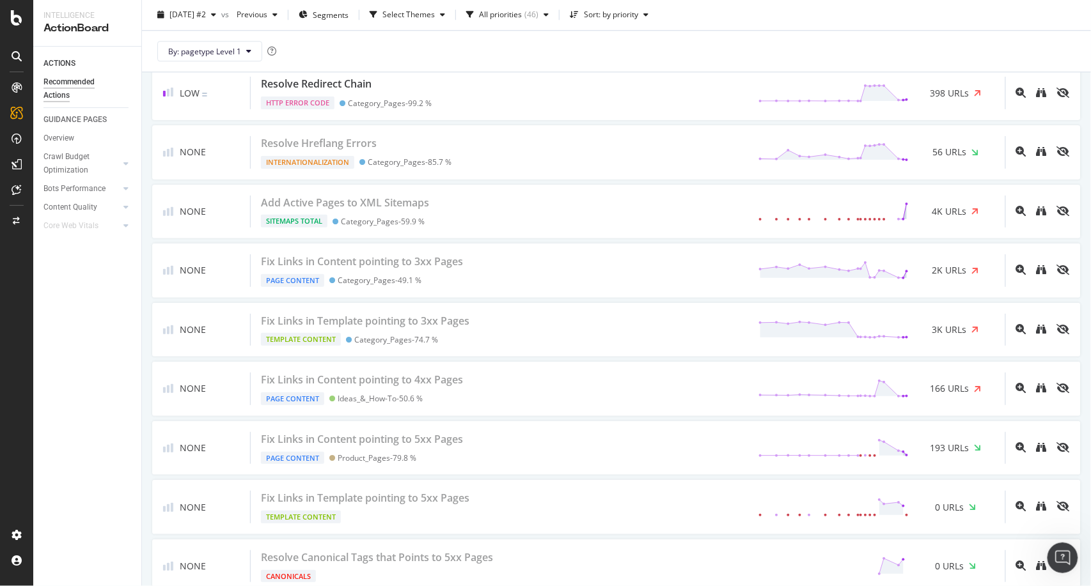
scroll to position [2831, 0]
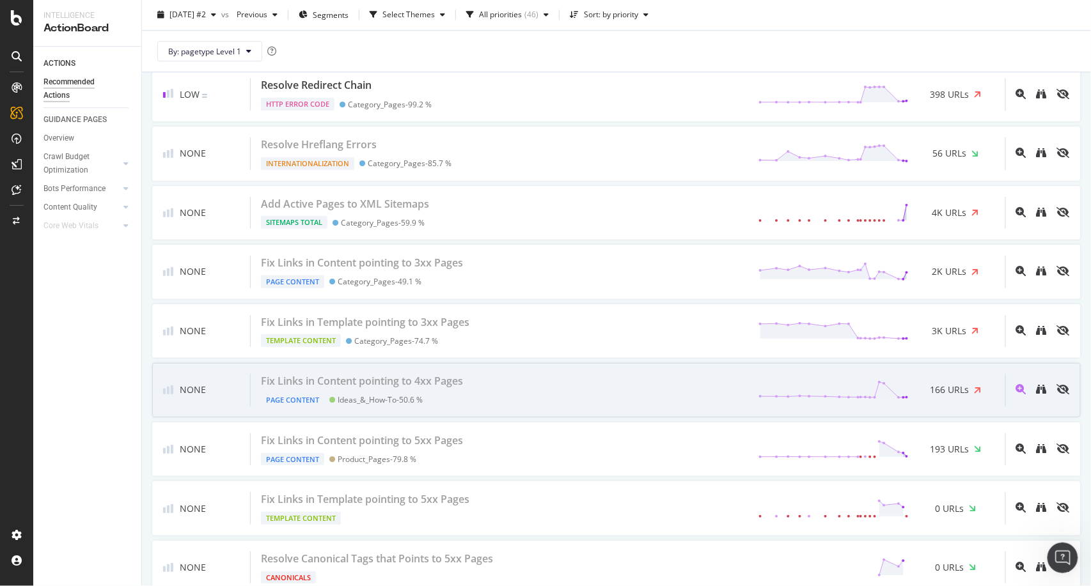
click at [542, 385] on div "Fix Links in Content pointing to 4xx Pages Page Content Ideas_&_How-To - 50.6 %…" at bounding box center [628, 390] width 754 height 33
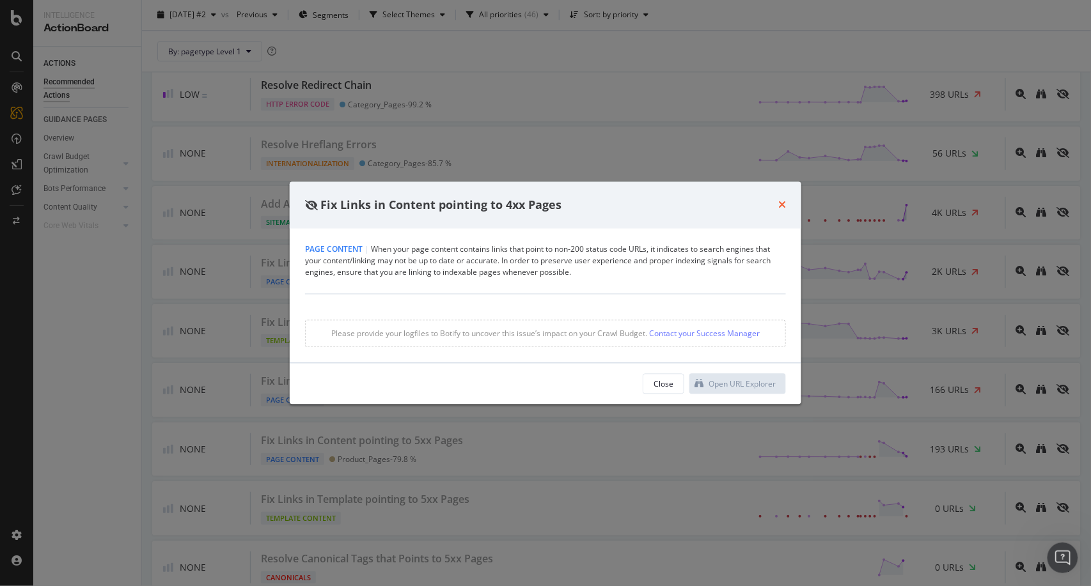
click at [784, 201] on icon "times" at bounding box center [782, 205] width 8 height 10
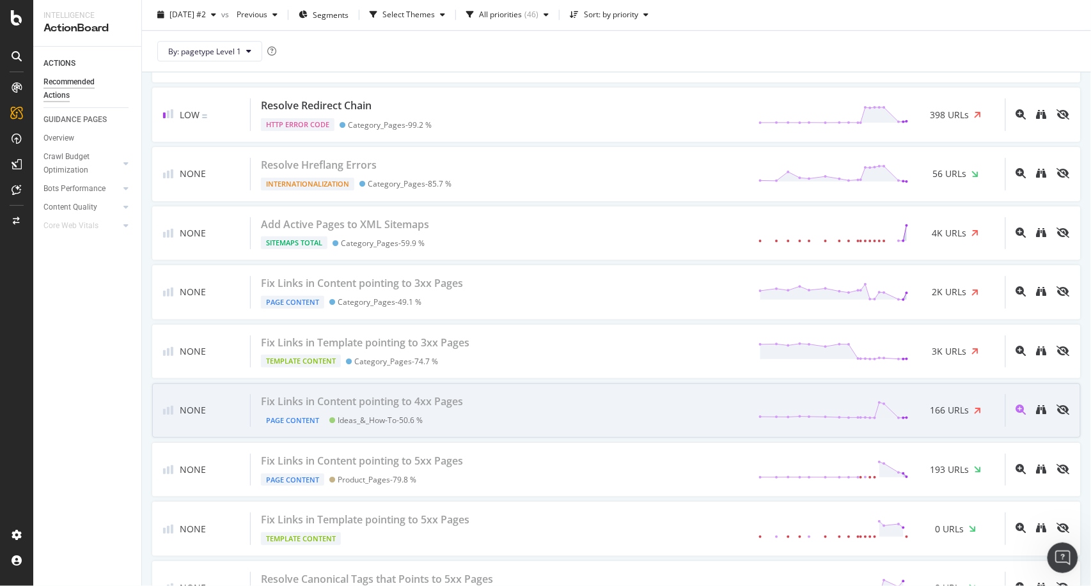
scroll to position [2808, 0]
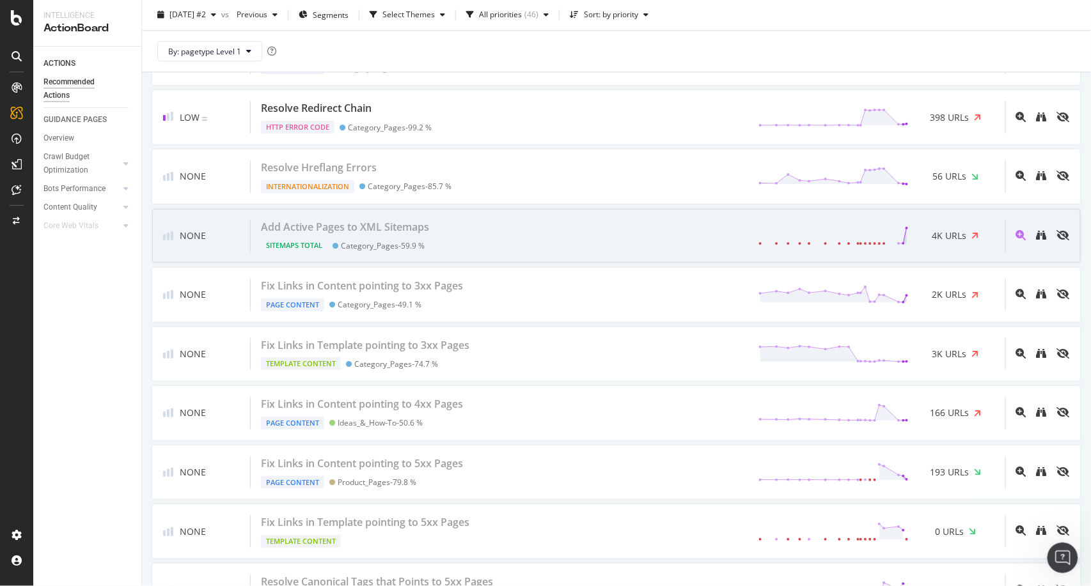
click at [527, 230] on div "Add Active Pages to XML Sitemaps Sitemaps Total Category_Pages - 59.9 % 4K URLs" at bounding box center [628, 236] width 754 height 33
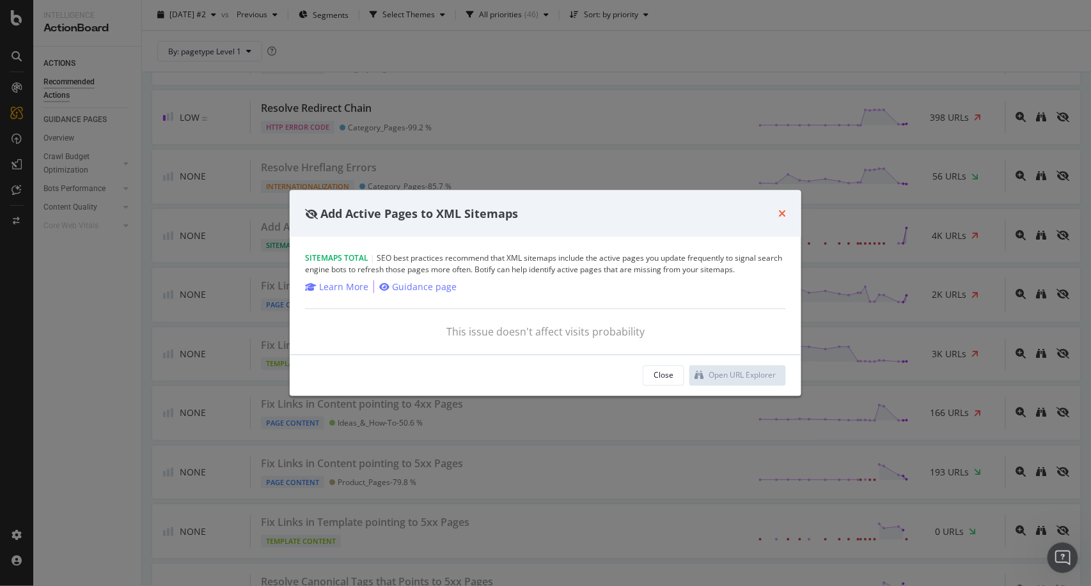
click at [782, 217] on icon "times" at bounding box center [782, 213] width 8 height 10
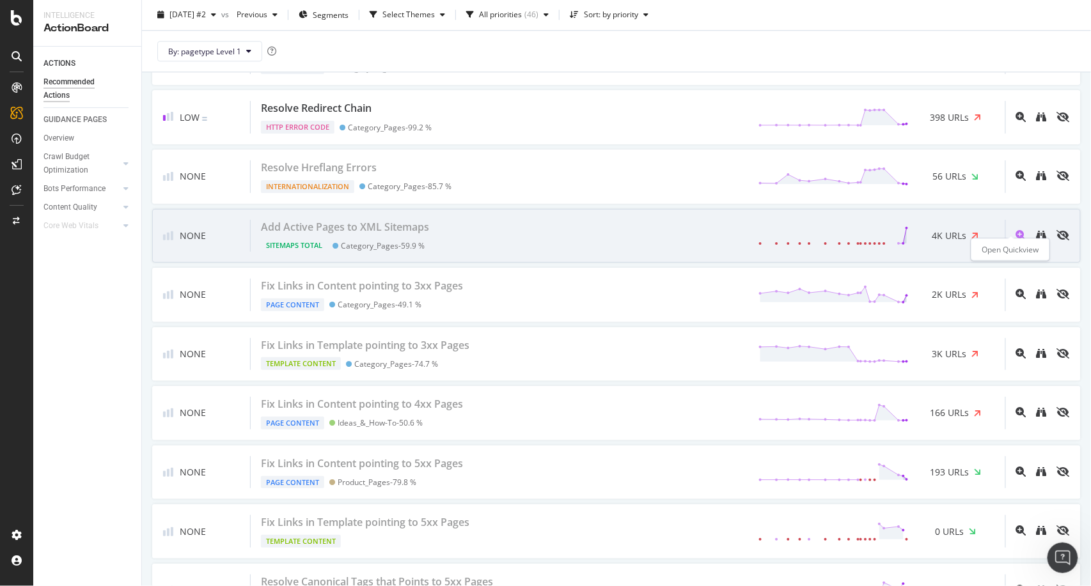
click at [1016, 230] on icon "magnifying-glass-plus" at bounding box center [1021, 235] width 10 height 10
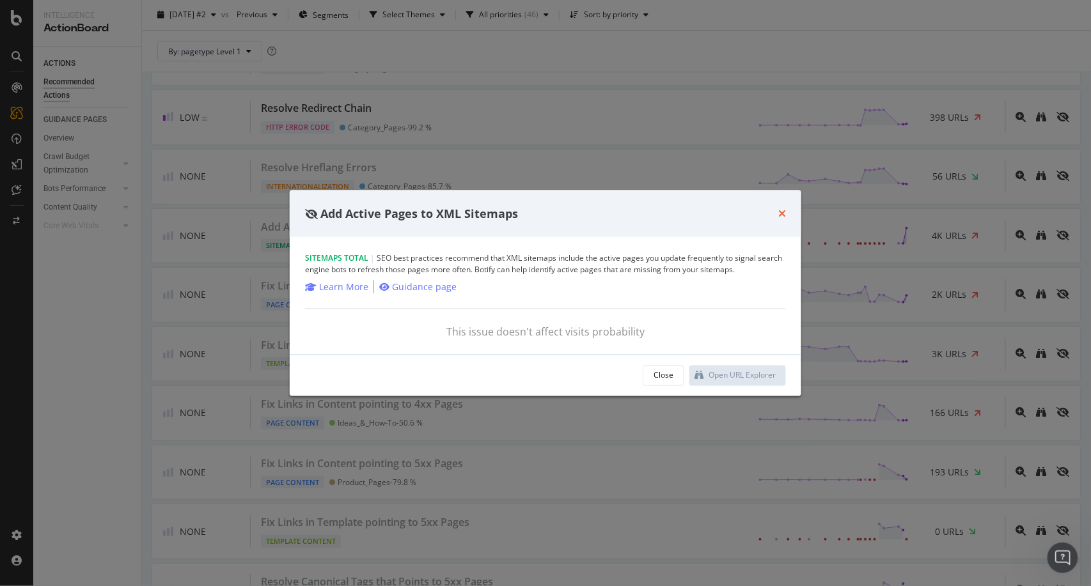
click at [779, 213] on icon "times" at bounding box center [782, 213] width 8 height 10
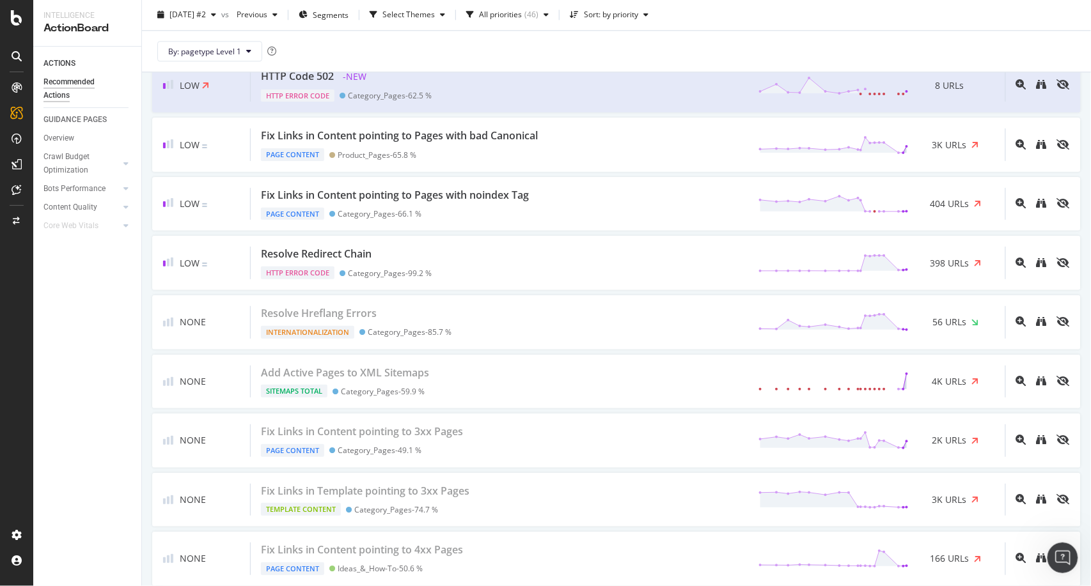
scroll to position [2663, 0]
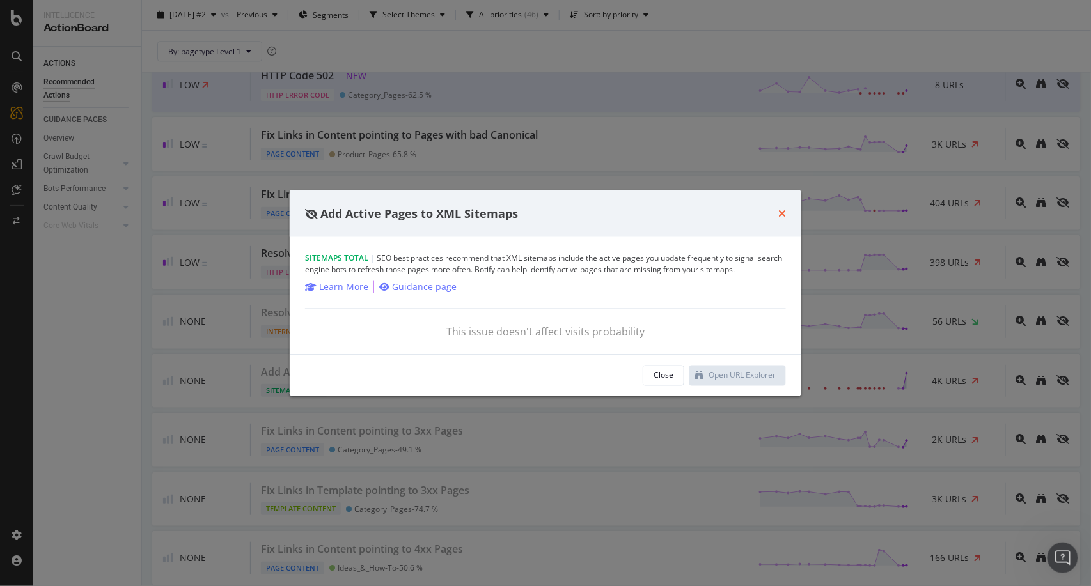
click at [781, 210] on icon "times" at bounding box center [782, 213] width 8 height 10
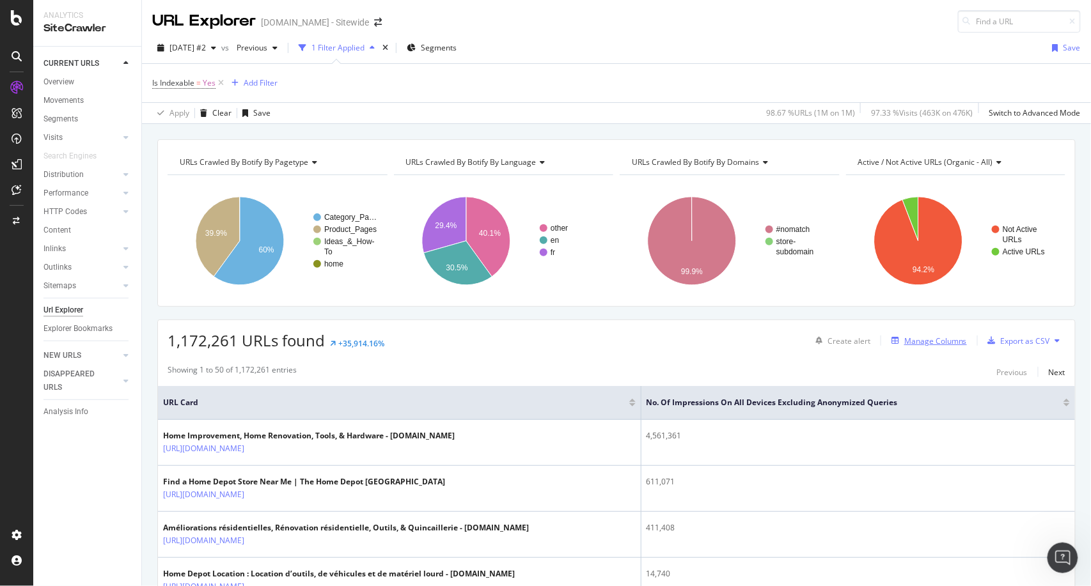
click at [914, 342] on div "Manage Columns" at bounding box center [935, 341] width 63 height 11
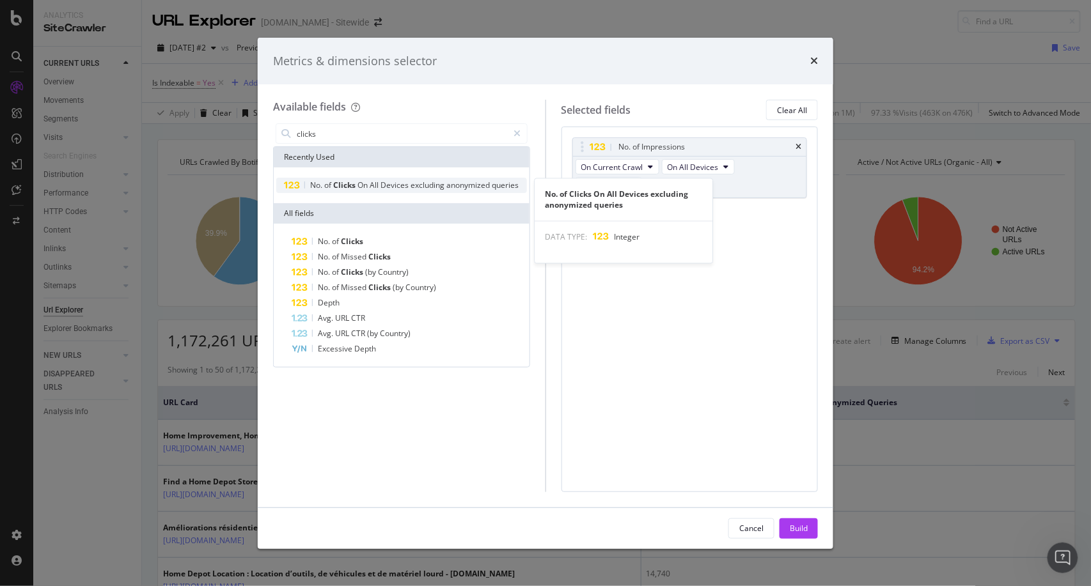
type input "clicks"
click at [388, 181] on span "Devices" at bounding box center [395, 185] width 30 height 11
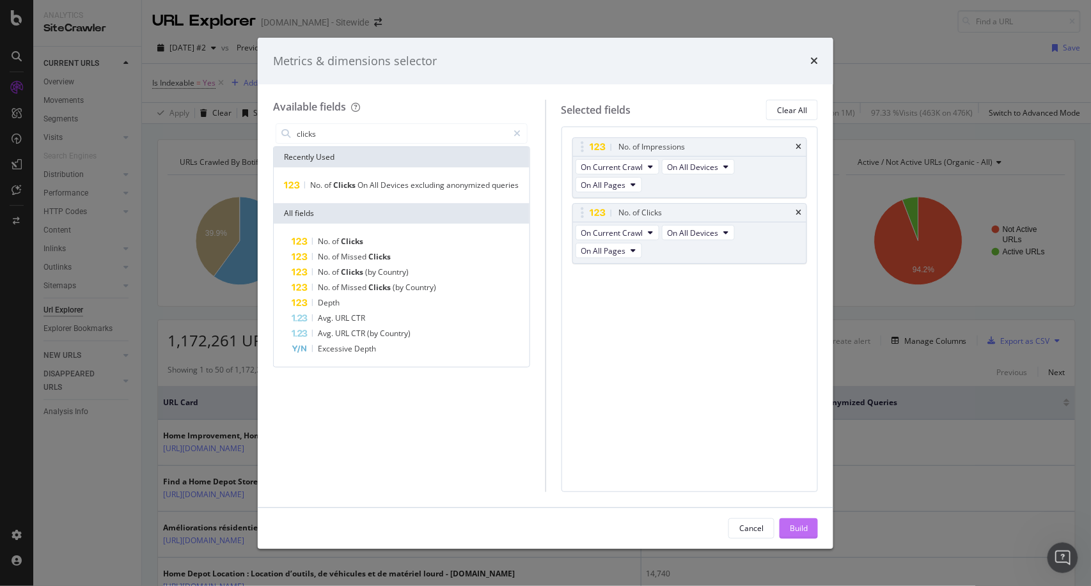
click at [798, 529] on div "Build" at bounding box center [799, 528] width 18 height 11
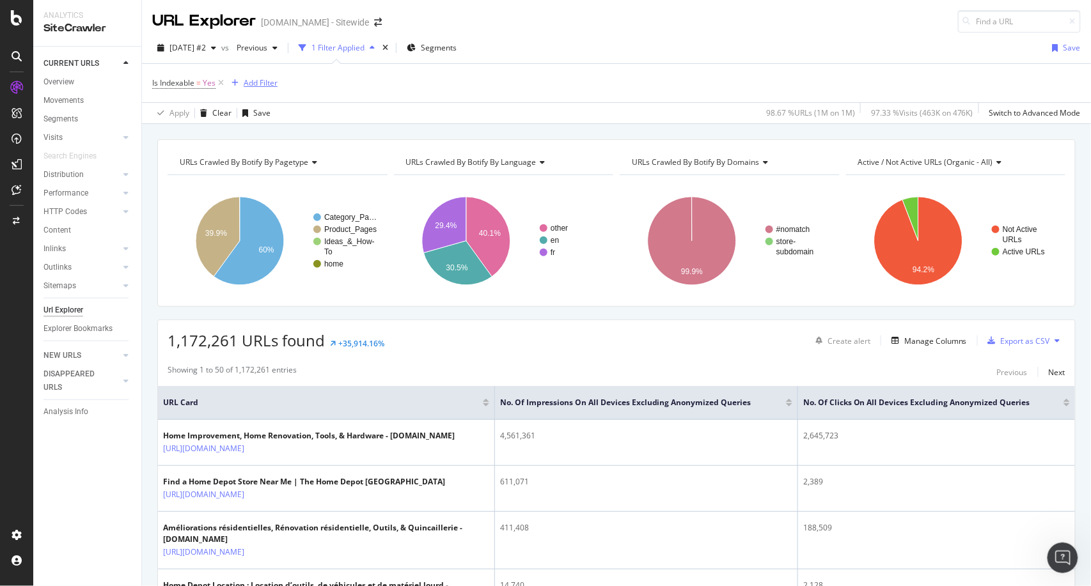
click at [267, 78] on div "Add Filter" at bounding box center [261, 82] width 34 height 11
click at [497, 104] on div "Apply Clear Save 98.67 % URLs ( 1M on 1M ) 97.33 % Visits ( 463K on 476K ) Swit…" at bounding box center [616, 112] width 949 height 21
click at [256, 84] on div "Add Filter" at bounding box center [261, 82] width 34 height 11
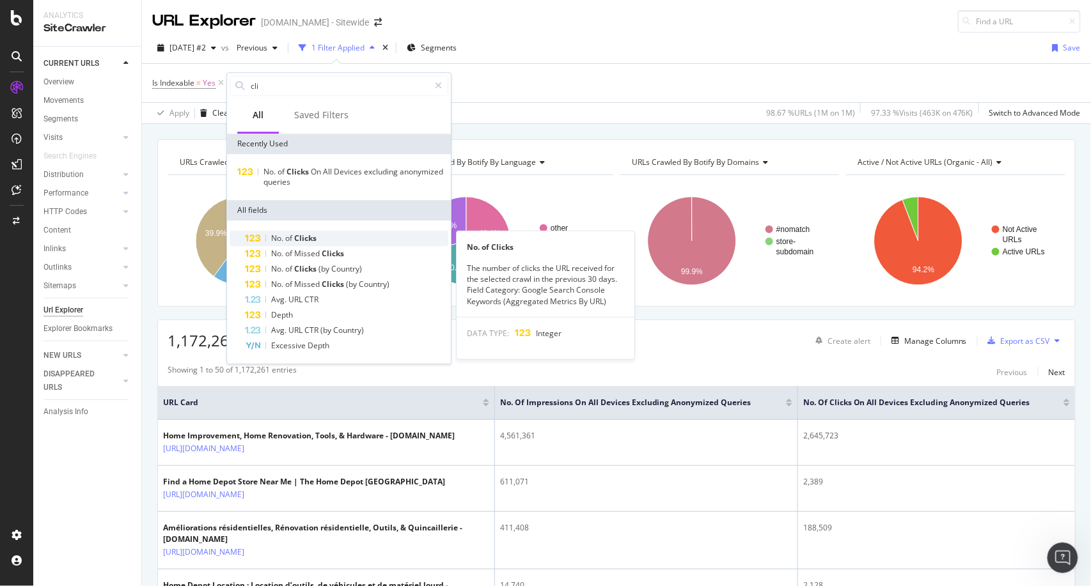
type input "cli"
click at [302, 239] on span "Clicks" at bounding box center [305, 238] width 22 height 11
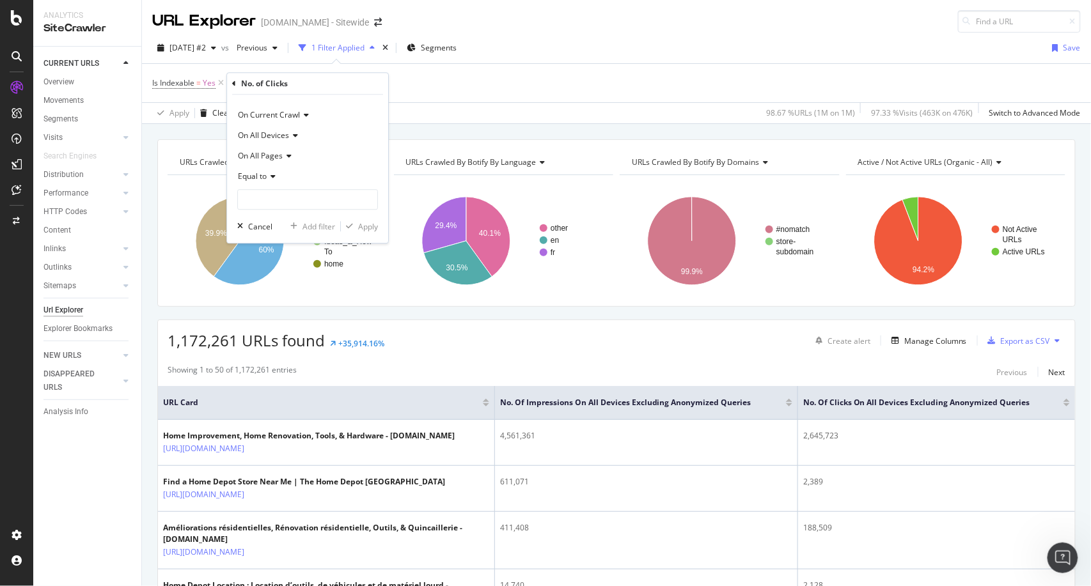
click at [277, 176] on div "Equal to" at bounding box center [307, 176] width 141 height 20
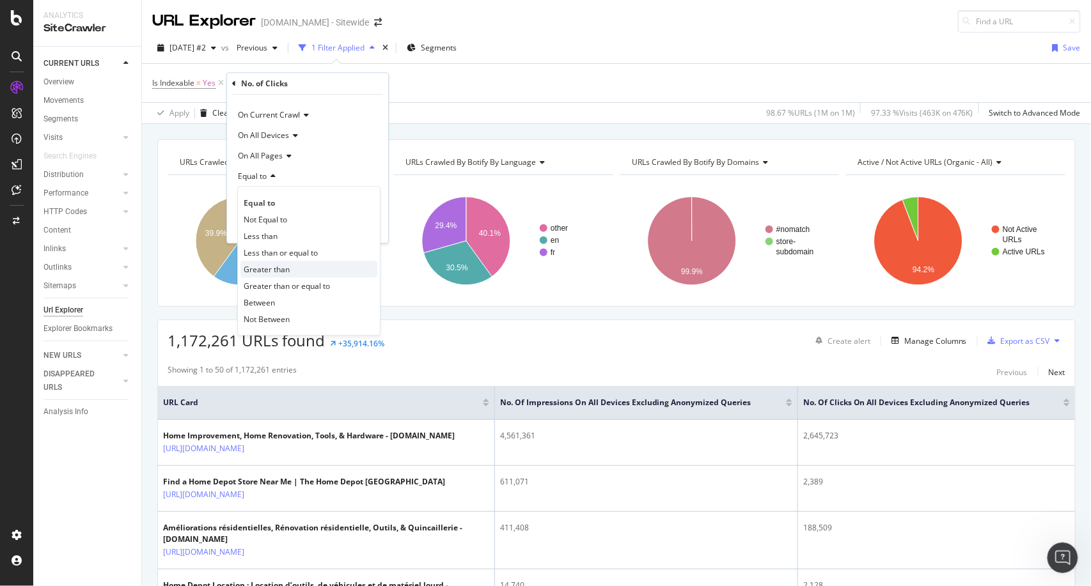
click at [283, 272] on span "Greater than" at bounding box center [267, 269] width 46 height 11
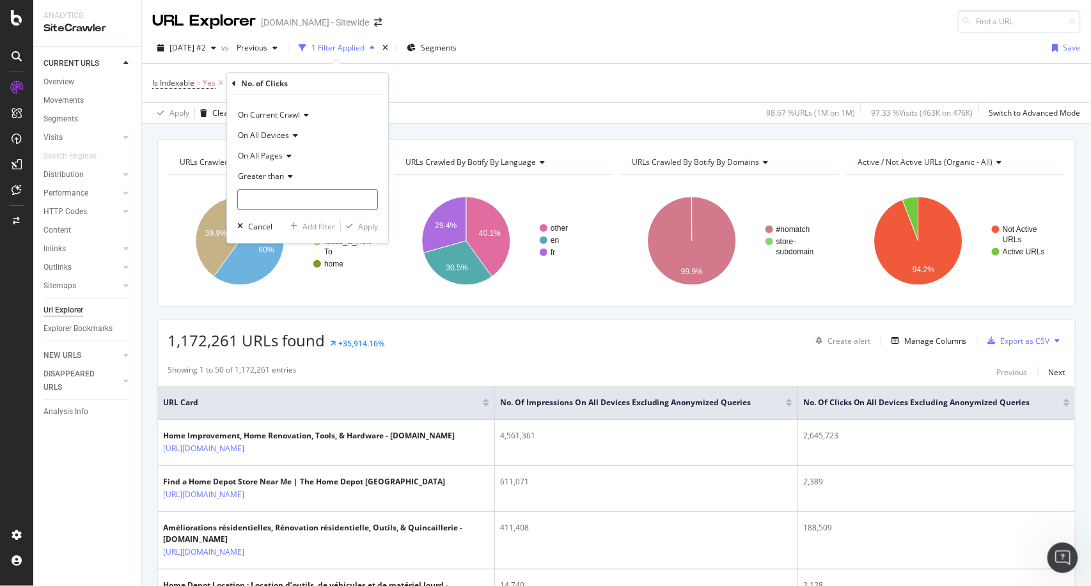
click at [265, 201] on input "number" at bounding box center [307, 199] width 141 height 20
type input "0"
click at [375, 231] on div "Apply" at bounding box center [368, 226] width 20 height 11
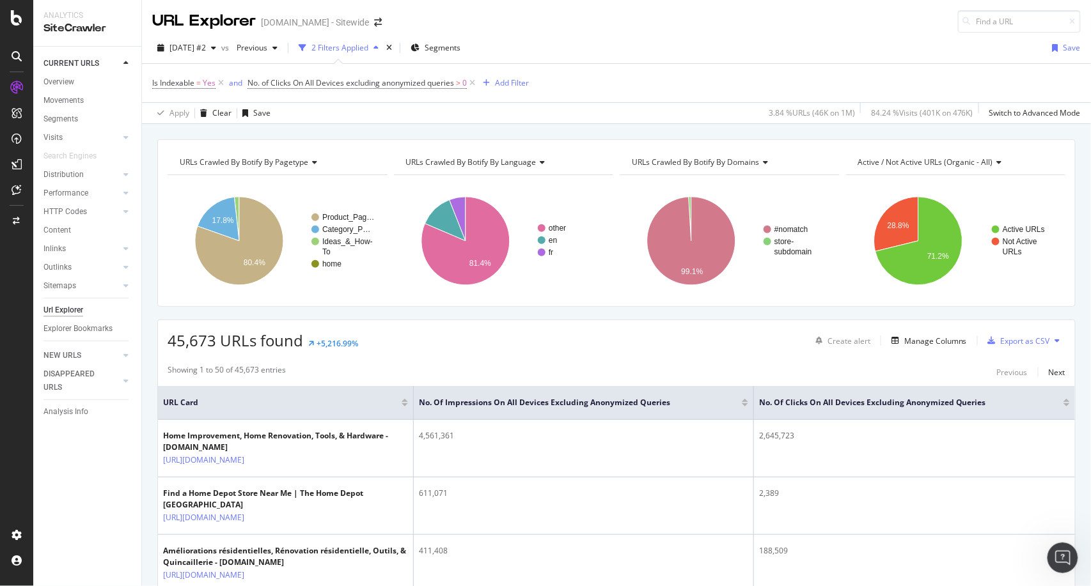
click at [745, 405] on div at bounding box center [745, 404] width 6 height 3
click at [1063, 404] on div at bounding box center [1066, 404] width 6 height 3
click at [437, 83] on span "No. of Clicks On All Devices excluding anonymized queries" at bounding box center [350, 82] width 207 height 11
click at [618, 73] on div "Is Indexable = Yes and No. of Clicks On All Devices excluding anonymized querie…" at bounding box center [616, 83] width 928 height 38
click at [517, 81] on div "Add Filter" at bounding box center [512, 82] width 34 height 11
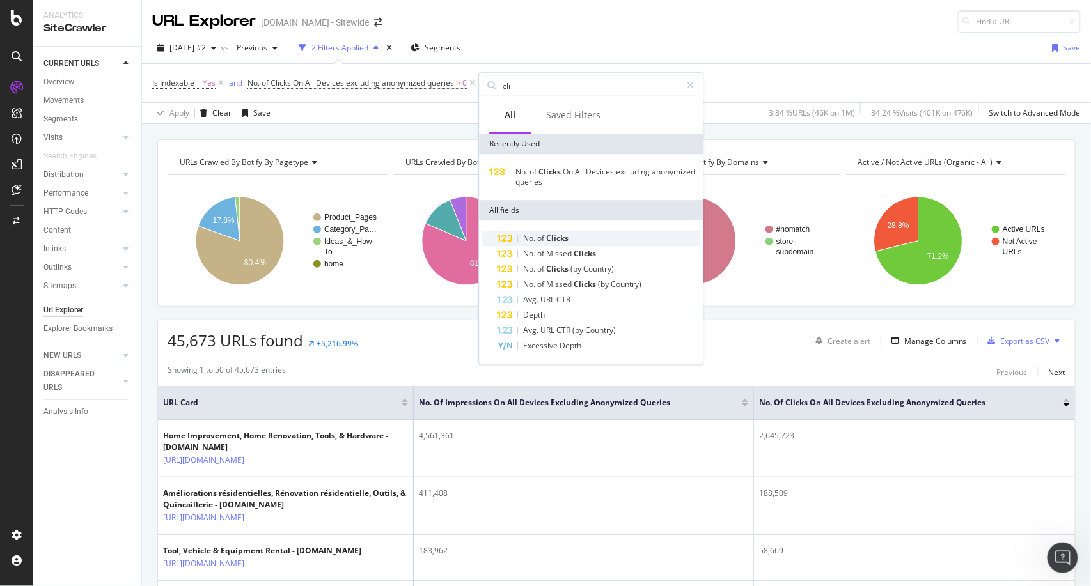
click at [552, 239] on span "Clicks" at bounding box center [557, 238] width 22 height 11
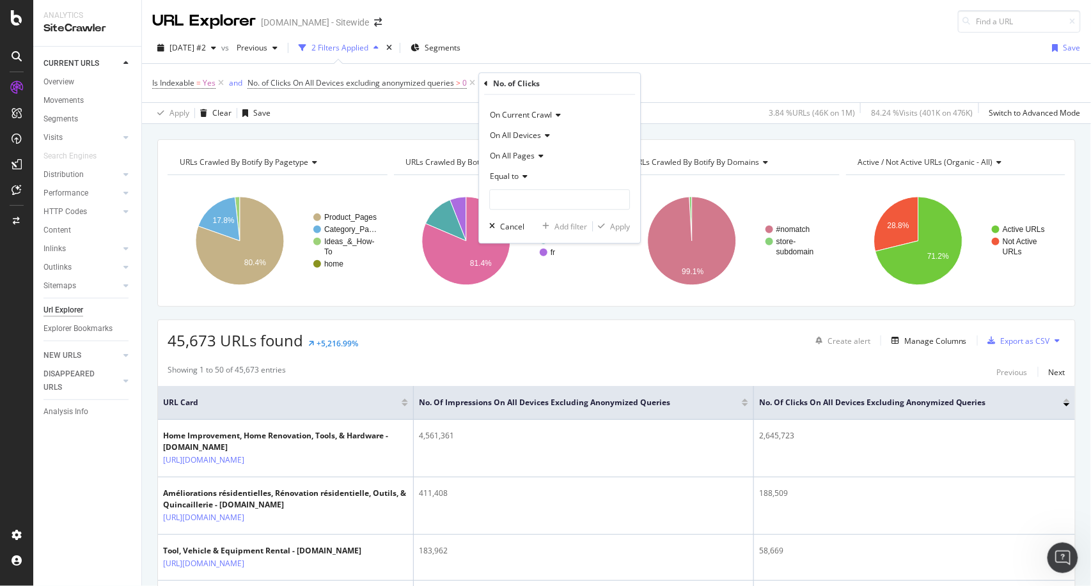
click at [524, 178] on icon at bounding box center [523, 177] width 9 height 8
click at [535, 268] on span "Greater than" at bounding box center [519, 269] width 46 height 11
click at [538, 197] on input "number" at bounding box center [559, 199] width 141 height 20
type input "0"
click at [620, 231] on div "Apply" at bounding box center [620, 226] width 20 height 11
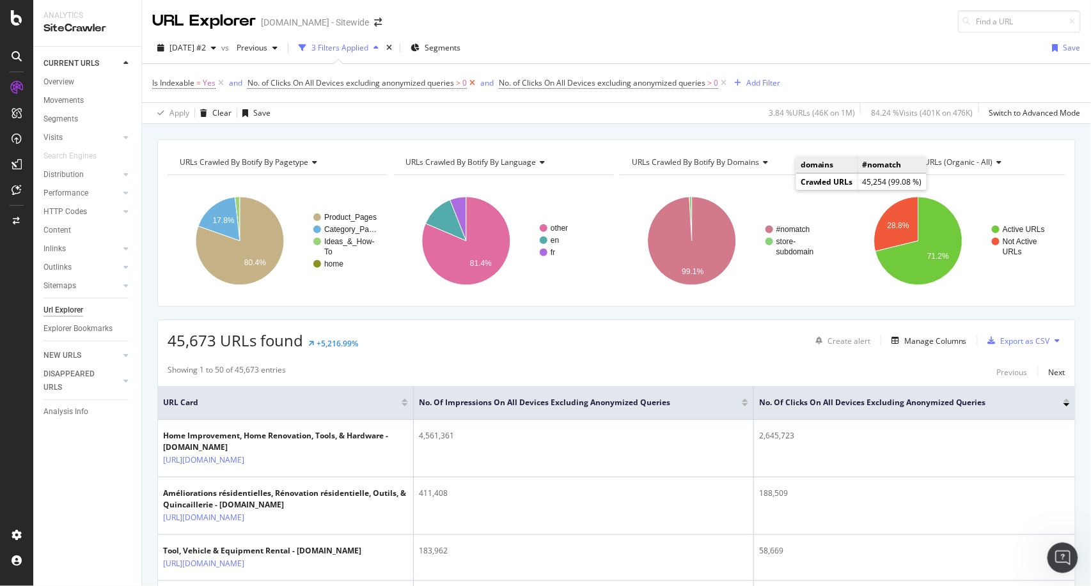
click at [473, 82] on icon at bounding box center [472, 83] width 11 height 13
click at [444, 81] on span "No. of Clicks On All Devices excluding anonymized queries" at bounding box center [350, 82] width 207 height 11
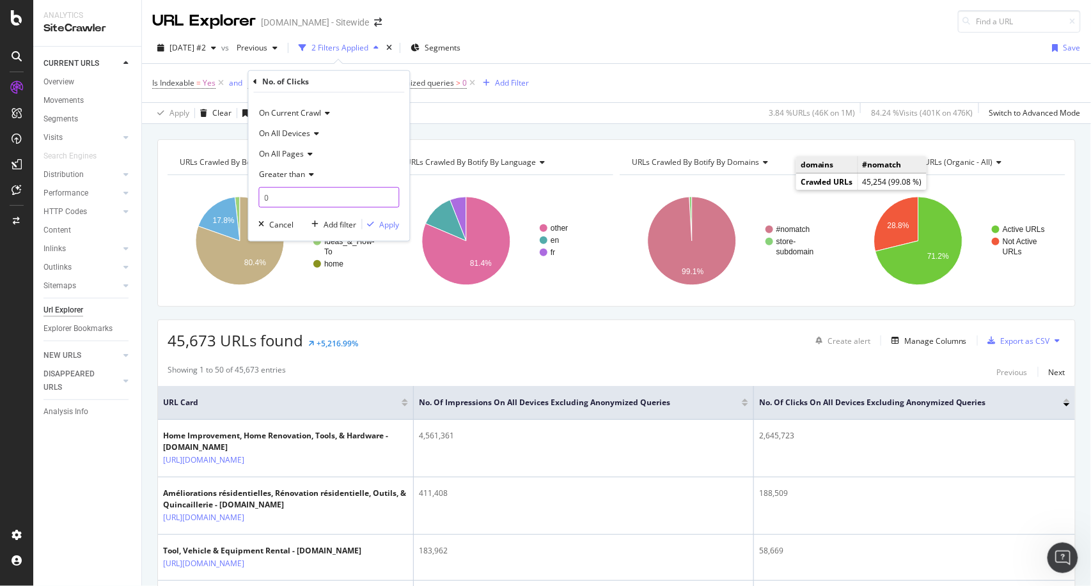
click at [363, 196] on input "0" at bounding box center [329, 197] width 141 height 20
click at [386, 226] on div "Apply" at bounding box center [390, 224] width 20 height 11
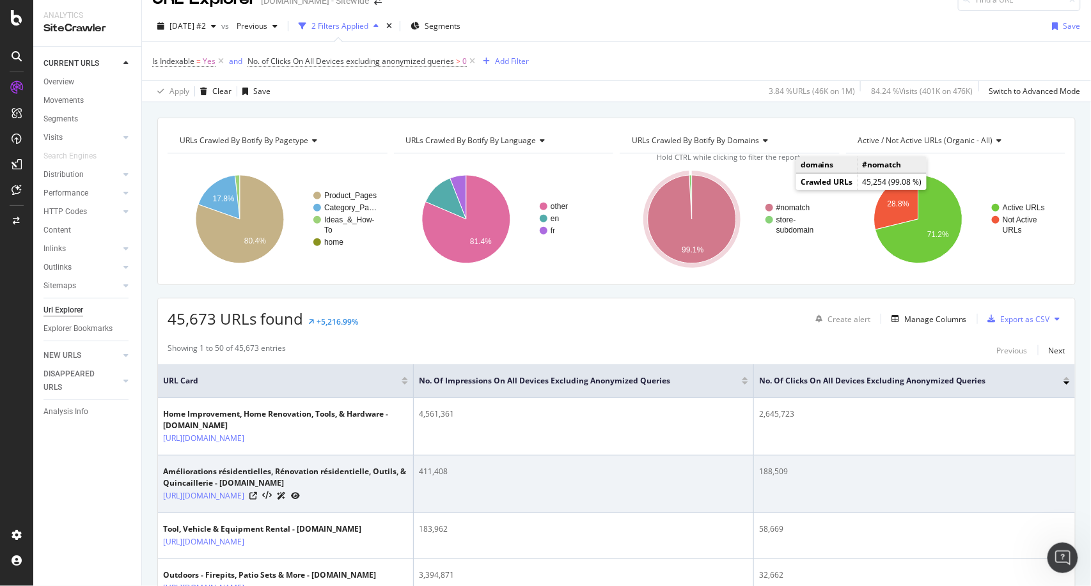
scroll to position [26, 0]
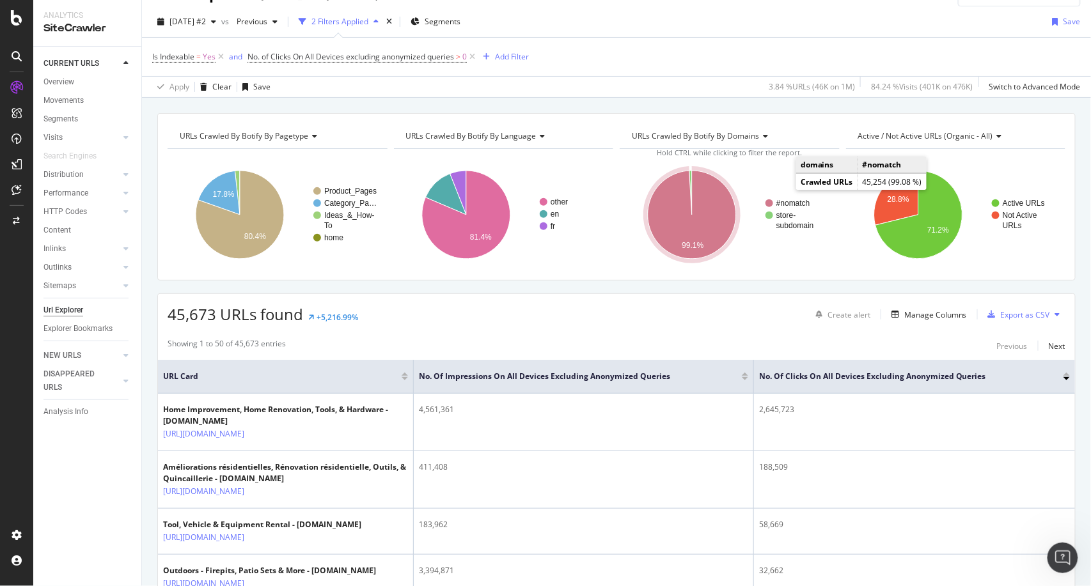
click at [744, 373] on div at bounding box center [745, 374] width 6 height 3
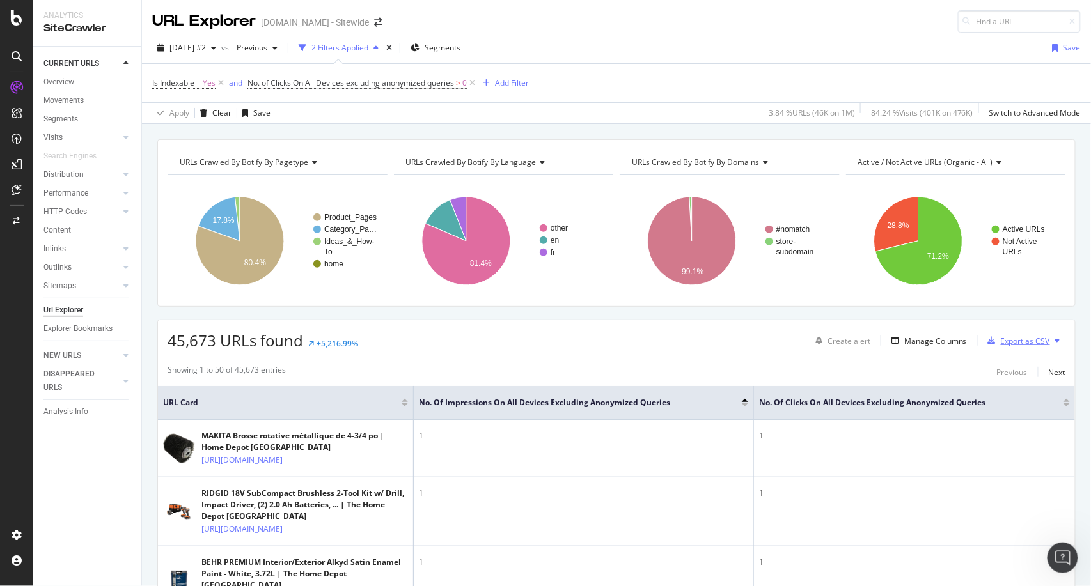
click at [1030, 339] on div "Export as CSV" at bounding box center [1025, 341] width 49 height 11
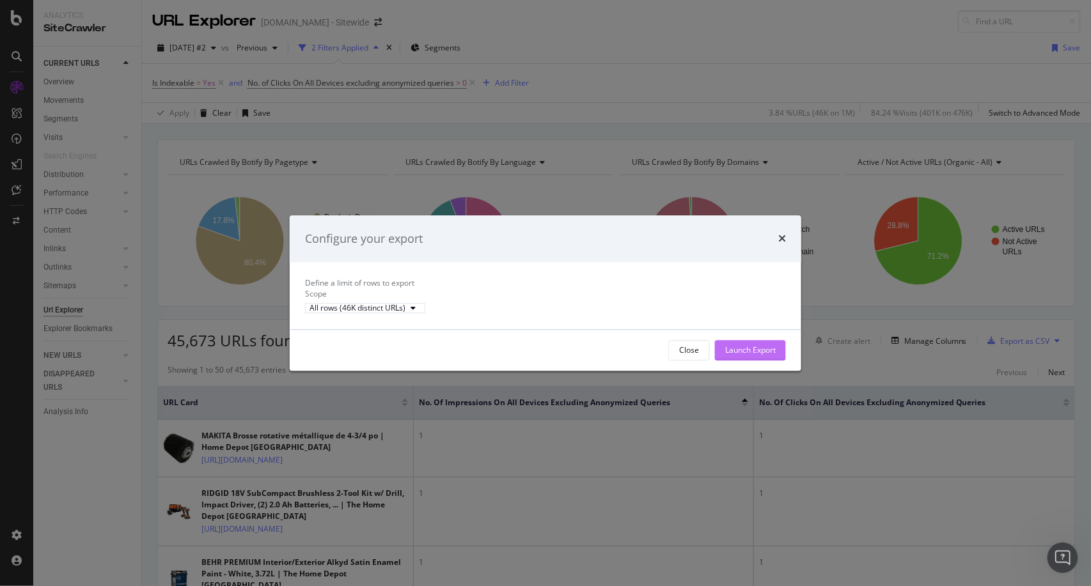
click at [752, 355] on div "Launch Export" at bounding box center [750, 350] width 51 height 19
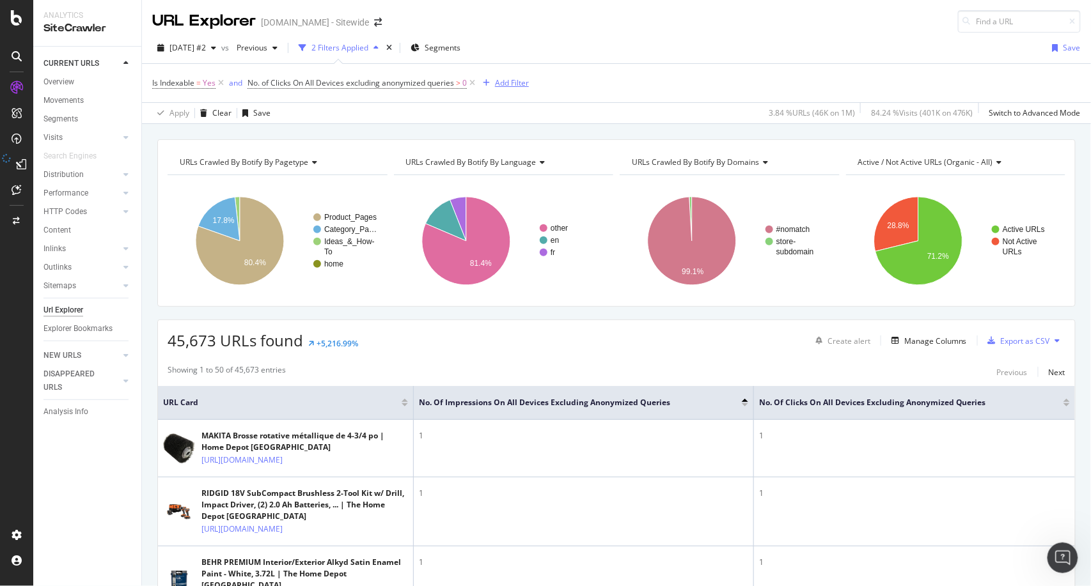
click at [522, 84] on div "Add Filter" at bounding box center [512, 82] width 34 height 11
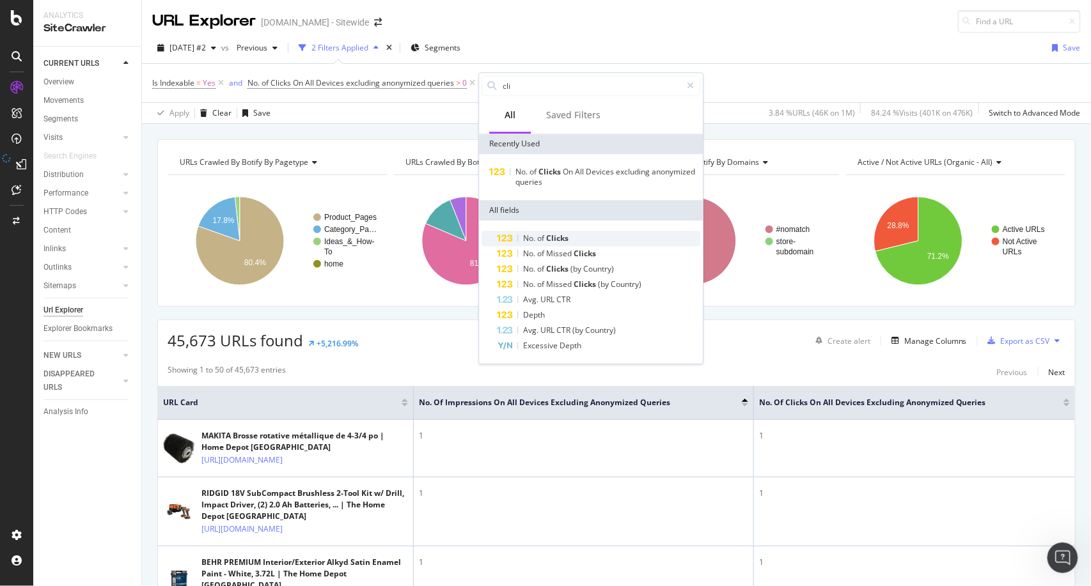
click at [559, 233] on span "Clicks" at bounding box center [557, 238] width 22 height 11
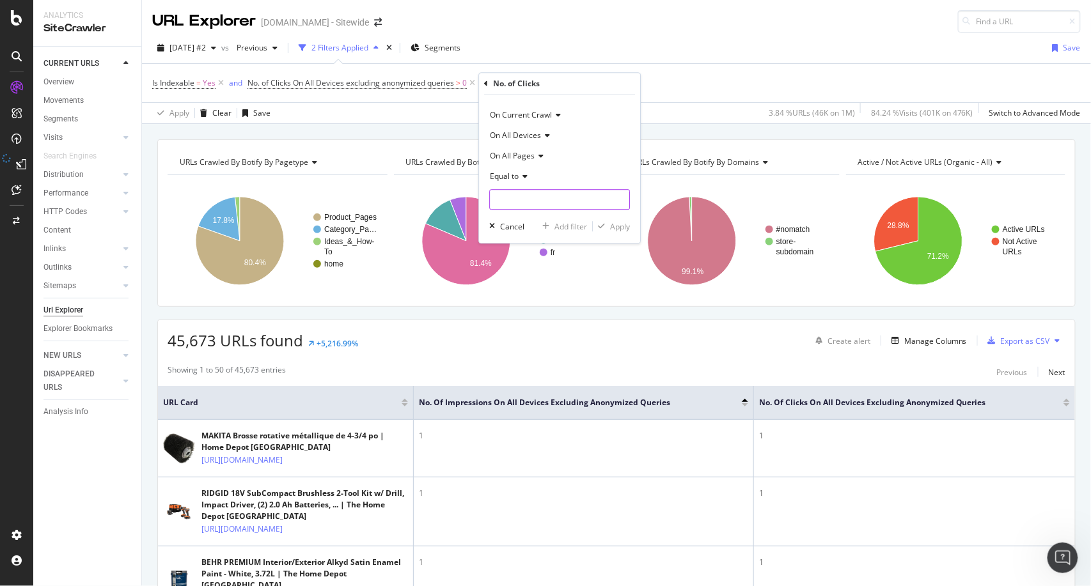
click at [550, 204] on input "number" at bounding box center [559, 199] width 141 height 20
type input "0"
click at [623, 223] on div "Apply" at bounding box center [620, 226] width 20 height 11
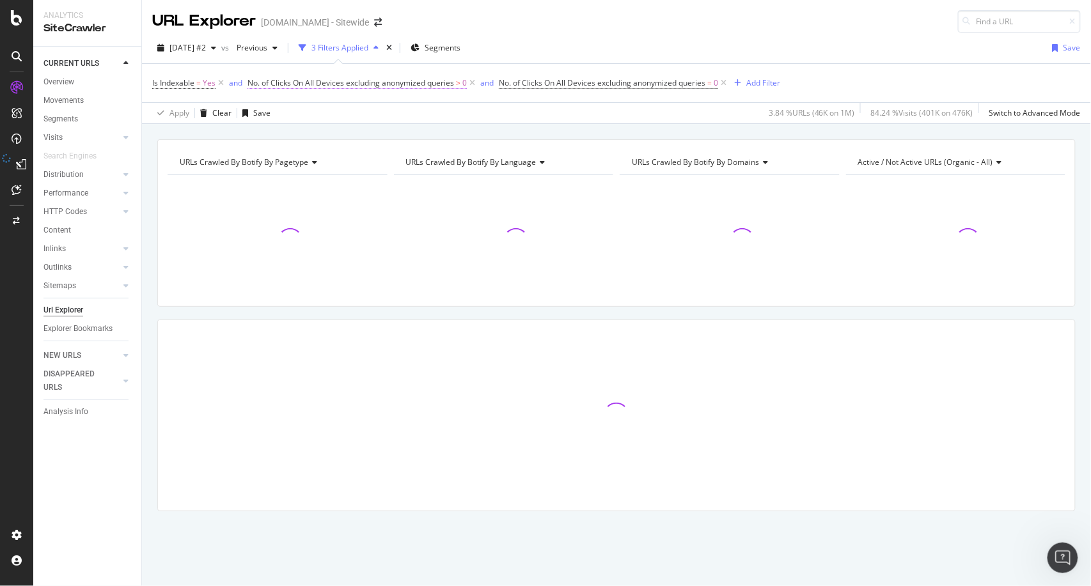
click at [446, 78] on body "Analytics SiteCrawler CURRENT URLS Overview Movements Segments Visits Analysis …" at bounding box center [545, 293] width 1091 height 586
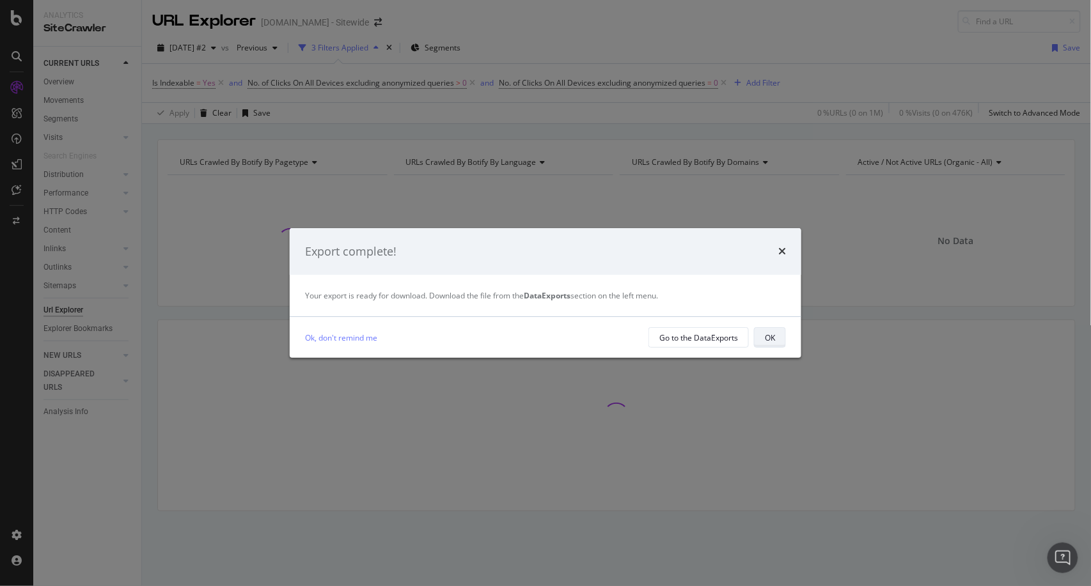
click at [772, 340] on div "OK" at bounding box center [770, 337] width 10 height 11
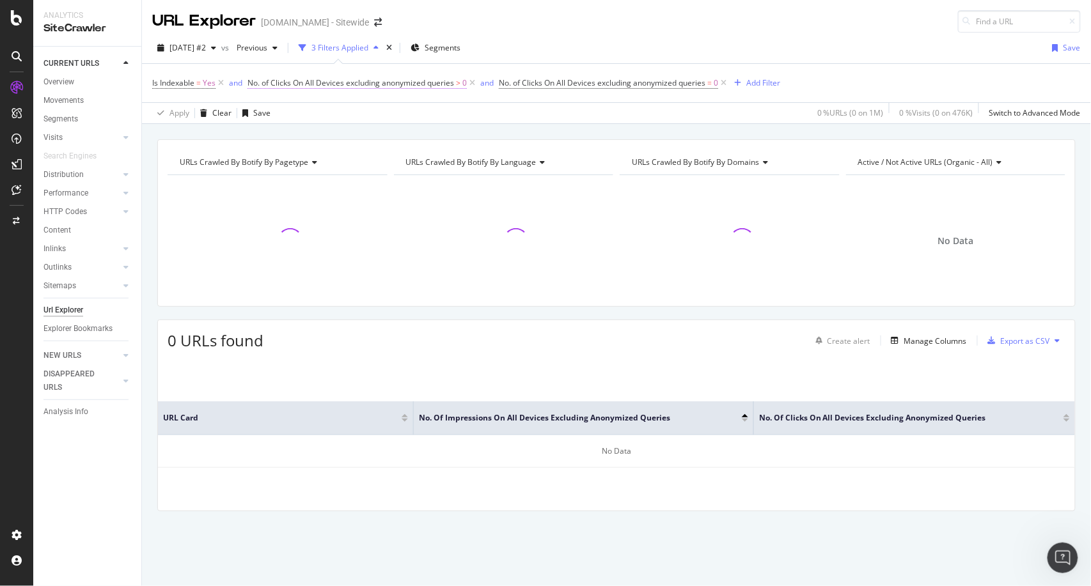
click at [424, 81] on span "No. of Clicks On All Devices excluding anonymized queries" at bounding box center [350, 82] width 207 height 11
click at [282, 221] on div "Cancel" at bounding box center [282, 224] width 24 height 11
click at [473, 81] on icon at bounding box center [472, 83] width 11 height 13
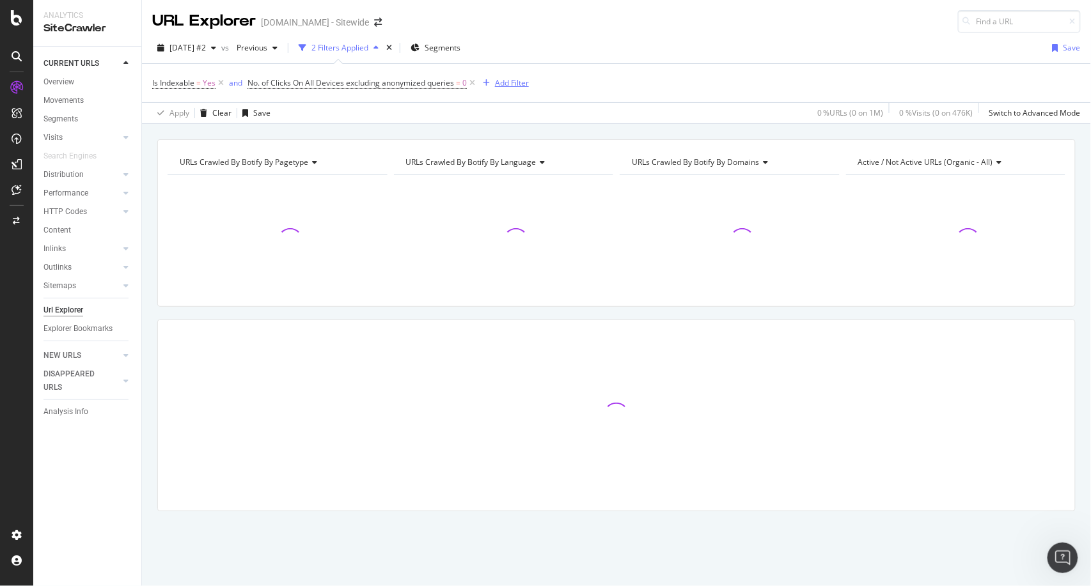
click at [510, 79] on div "Add Filter" at bounding box center [512, 82] width 34 height 11
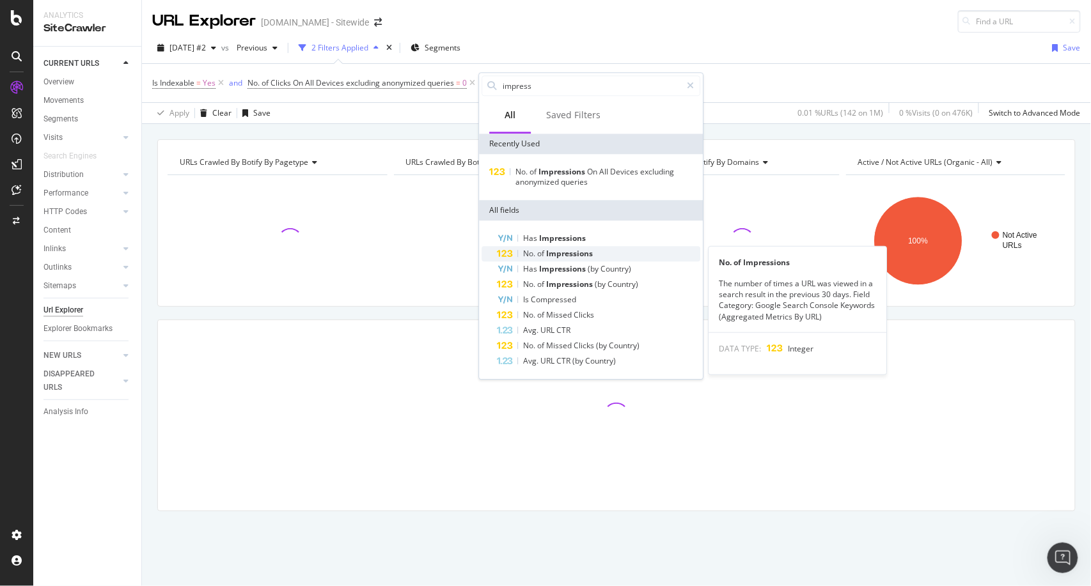
type input "impress"
click at [563, 252] on span "Impressions" at bounding box center [569, 253] width 47 height 11
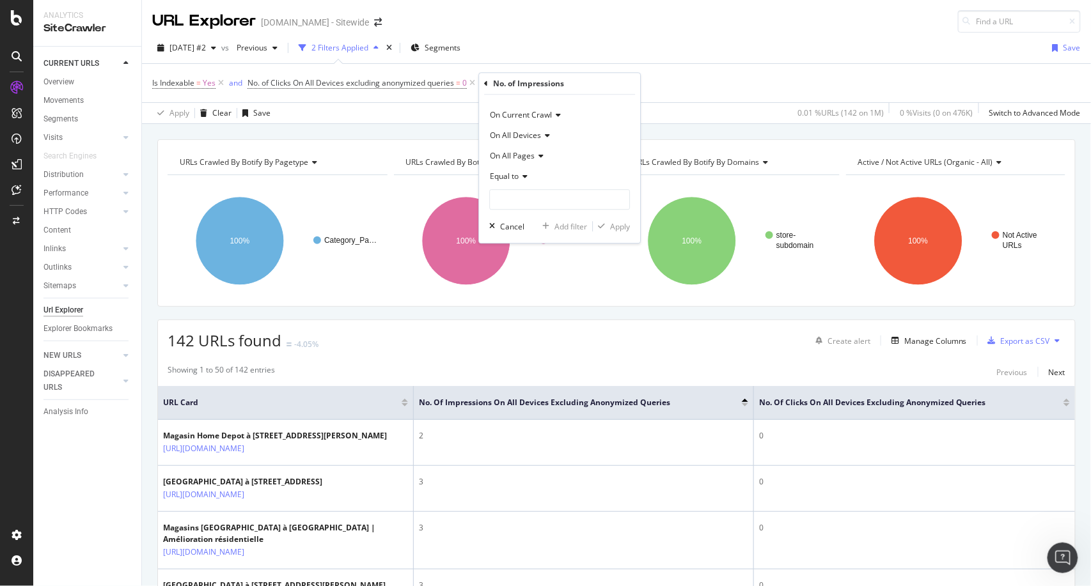
click at [533, 175] on div "Equal to" at bounding box center [559, 176] width 141 height 20
click at [539, 271] on span "Greater than" at bounding box center [519, 269] width 46 height 11
click at [579, 206] on input "number" at bounding box center [559, 199] width 141 height 20
type input "0"
click at [621, 222] on div "Apply" at bounding box center [620, 226] width 20 height 11
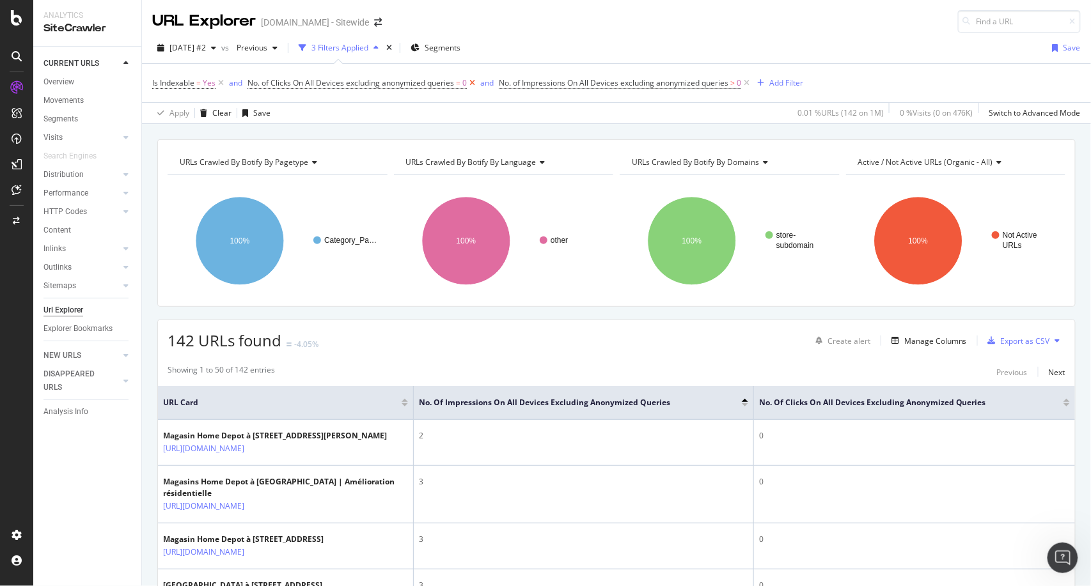
click at [472, 82] on icon at bounding box center [472, 83] width 11 height 13
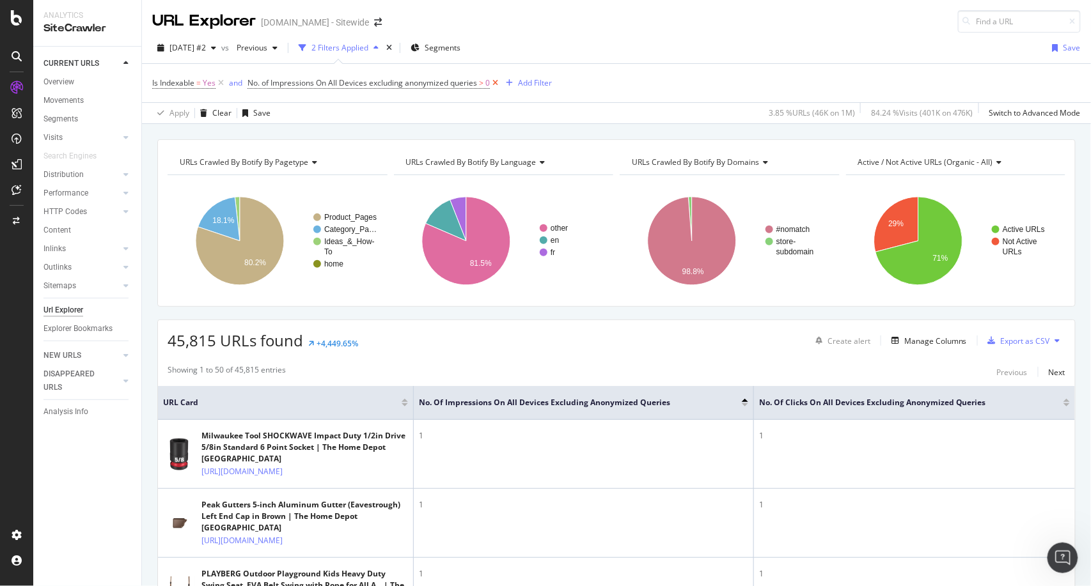
click at [497, 83] on icon at bounding box center [495, 83] width 11 height 13
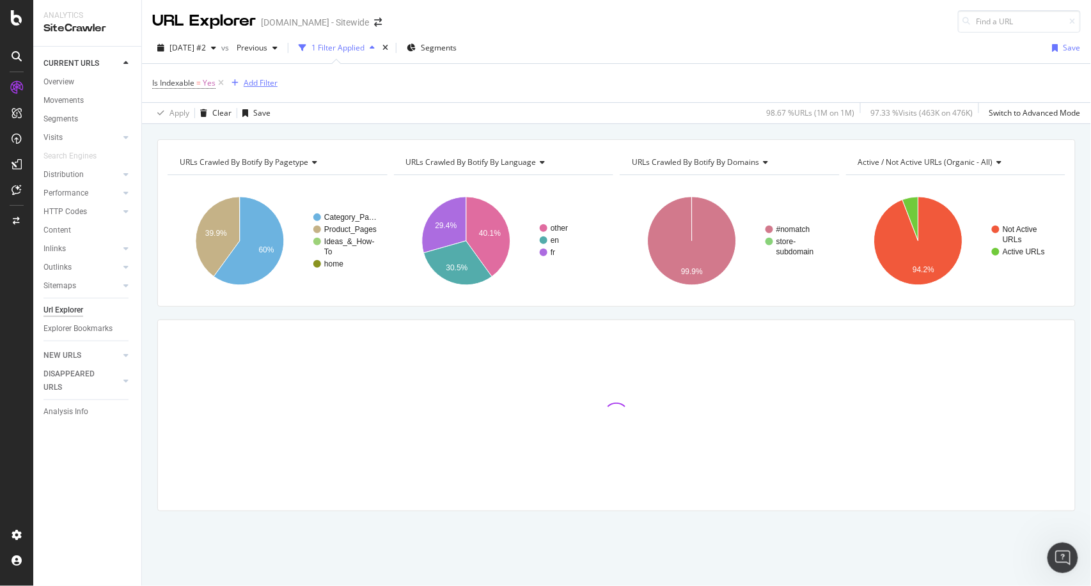
click at [256, 87] on div "Add Filter" at bounding box center [261, 82] width 34 height 11
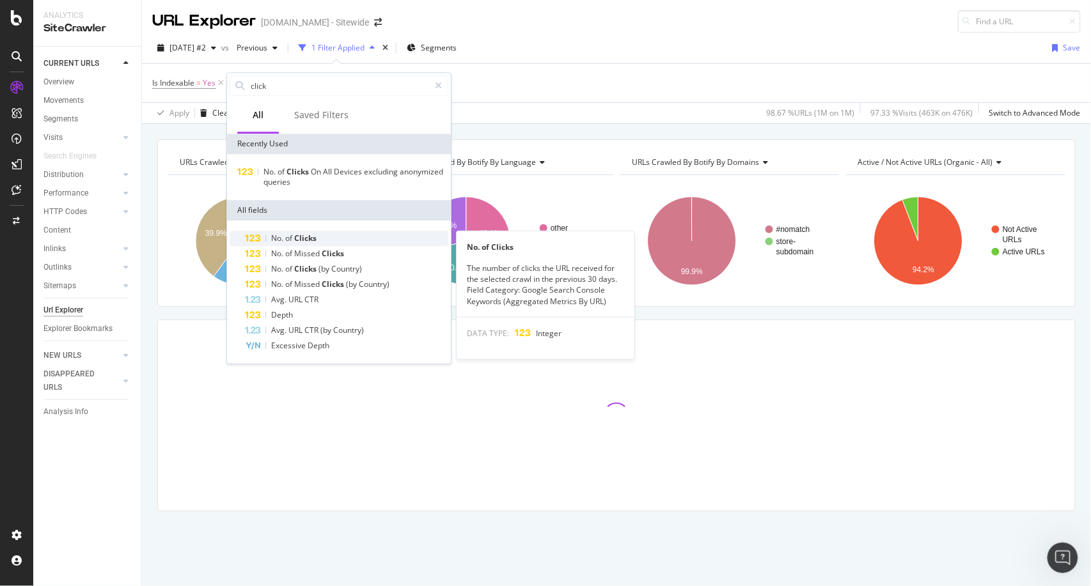
type input "click"
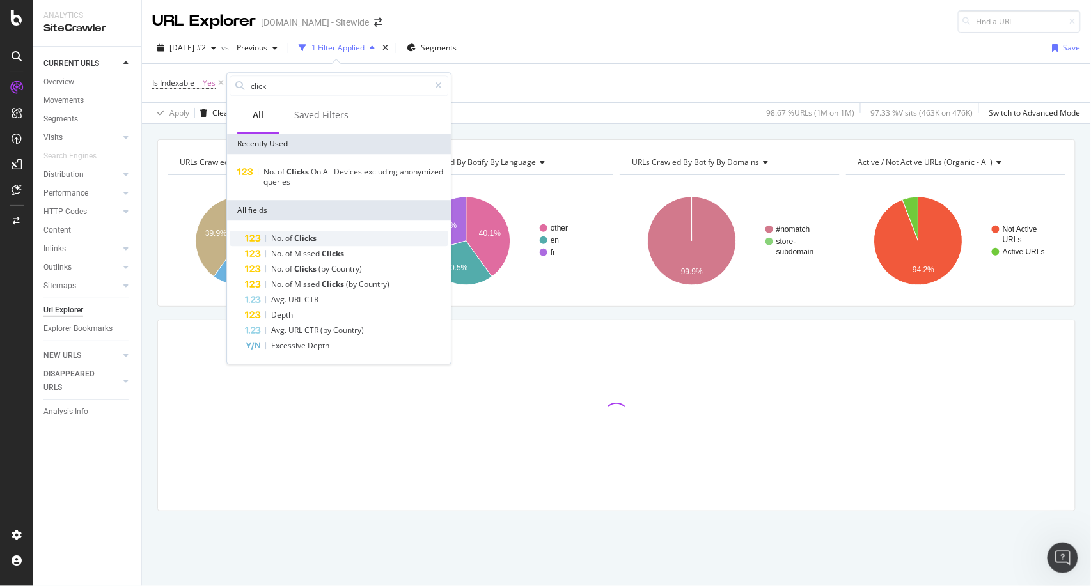
click at [317, 238] on div "No. of Clicks" at bounding box center [346, 238] width 203 height 15
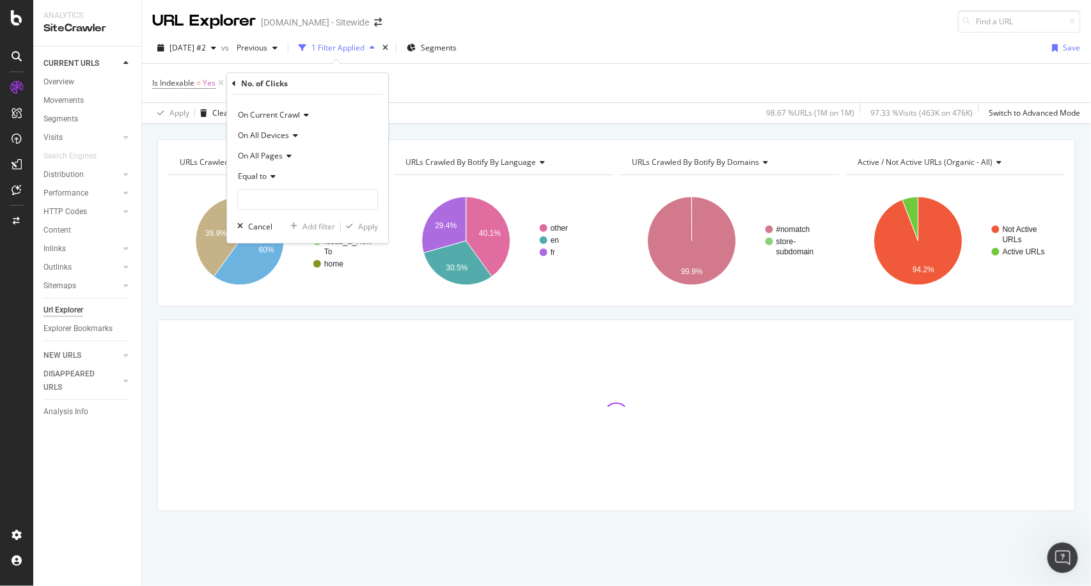
click at [271, 171] on div "Equal to" at bounding box center [307, 176] width 141 height 20
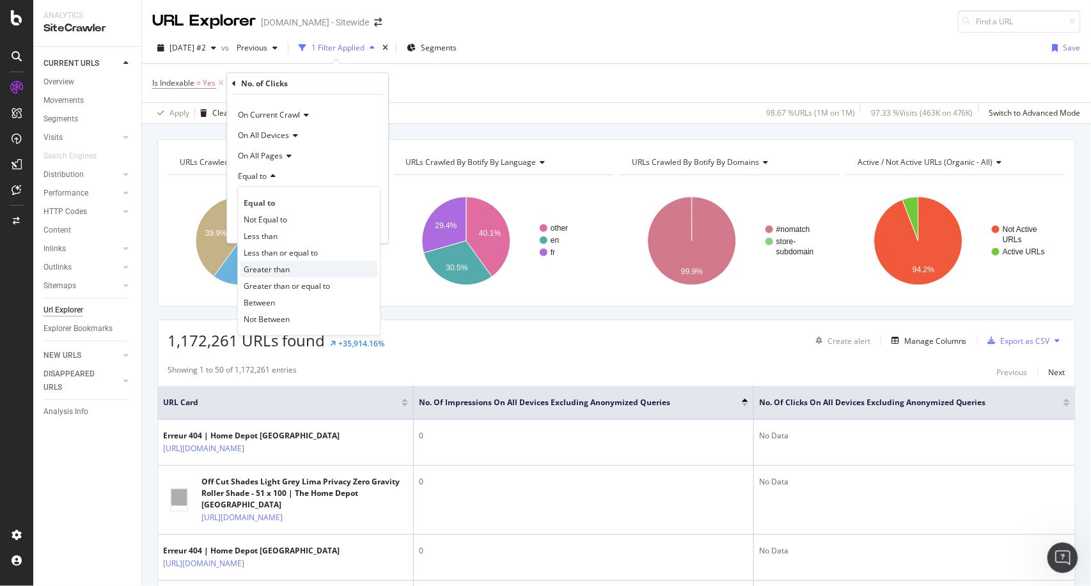
click at [279, 270] on span "Greater than" at bounding box center [267, 269] width 46 height 11
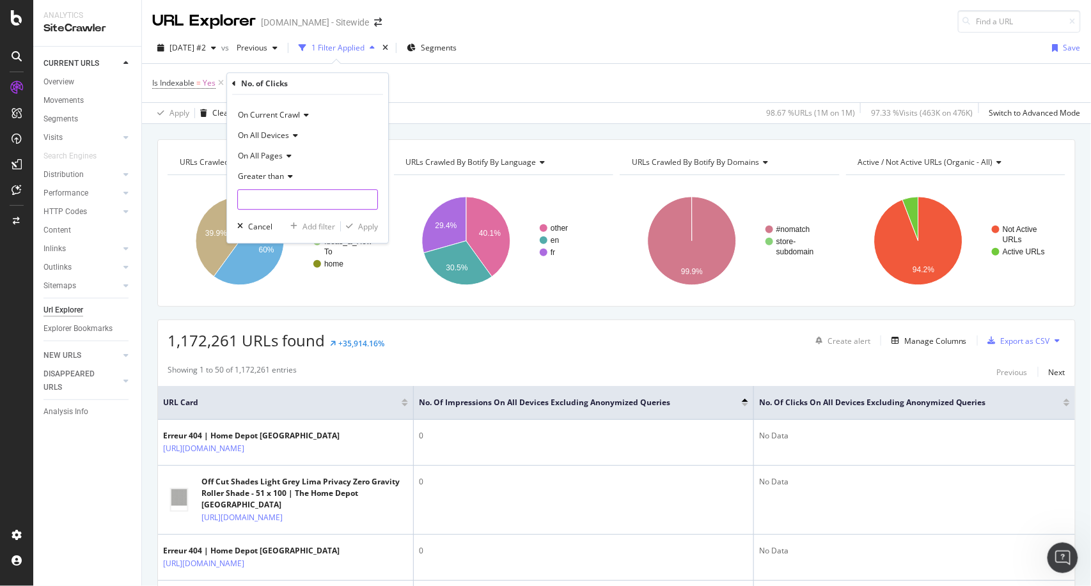
click at [312, 202] on input "number" at bounding box center [307, 199] width 141 height 20
type input "0"
click at [370, 227] on div "Apply" at bounding box center [368, 226] width 20 height 11
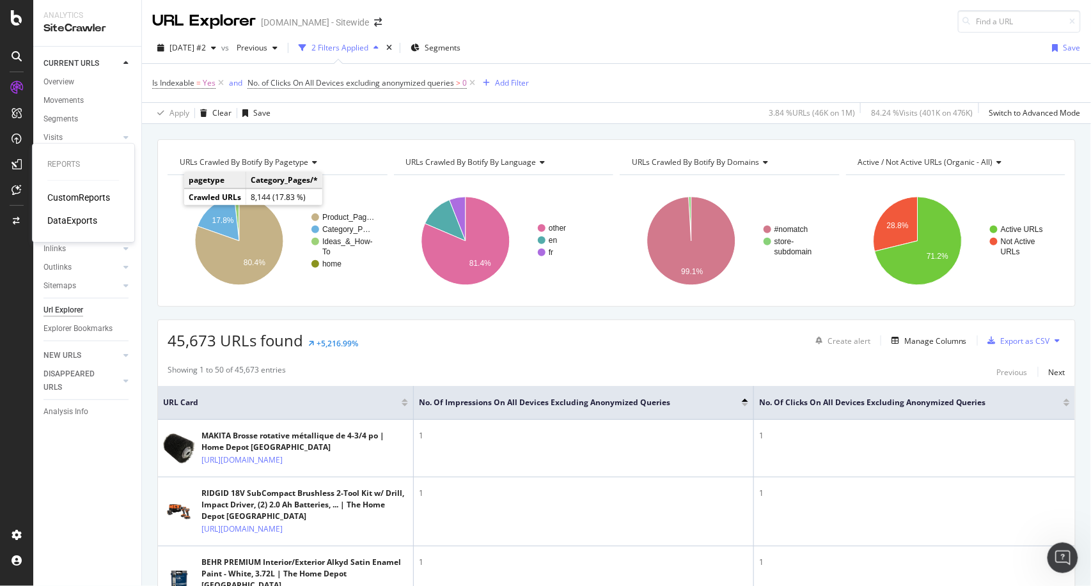
click at [97, 214] on div at bounding box center [72, 214] width 50 height 0
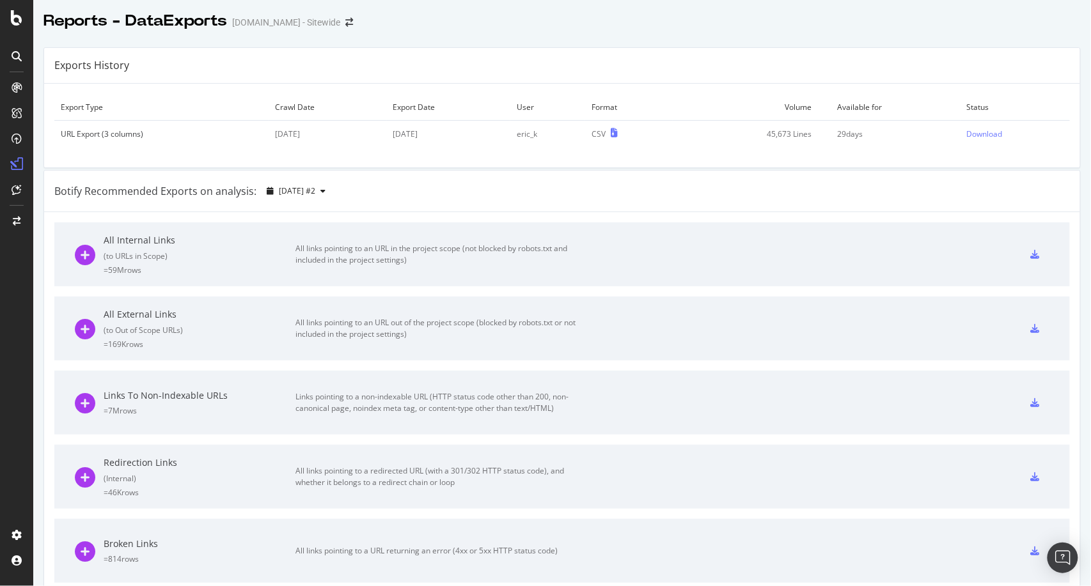
click at [731, 451] on div "Redirection Links ( Internal ) = 46K rows All links pointing to a redirected UR…" at bounding box center [562, 477] width 974 height 64
click at [969, 130] on div "Download" at bounding box center [985, 134] width 36 height 11
